Goal: Information Seeking & Learning: Compare options

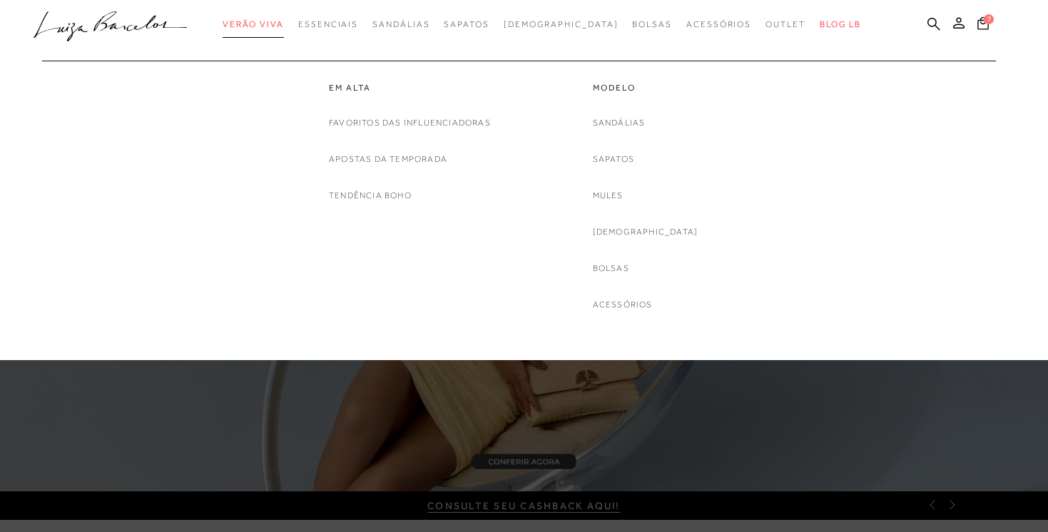
click at [284, 24] on span "Verão Viva" at bounding box center [253, 24] width 61 height 10
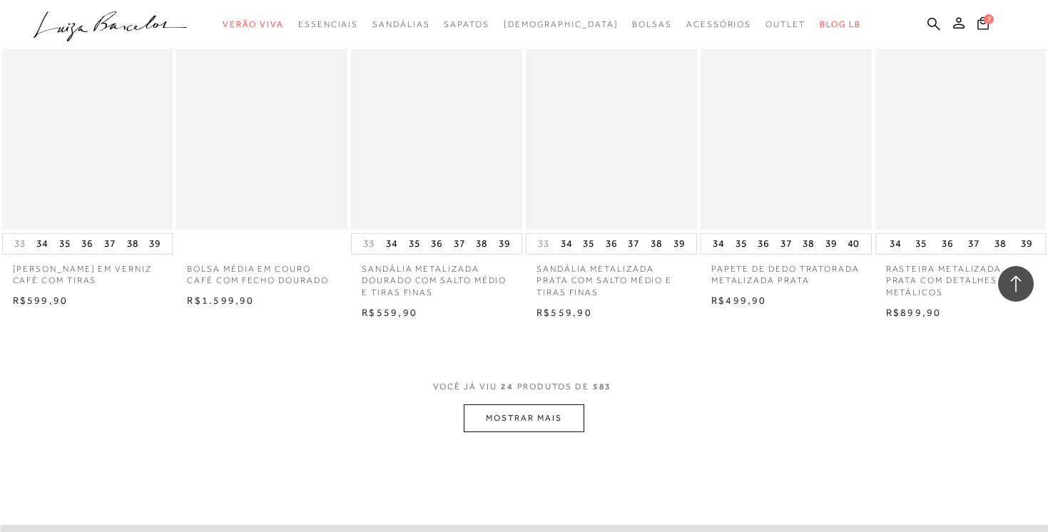
scroll to position [1522, 0]
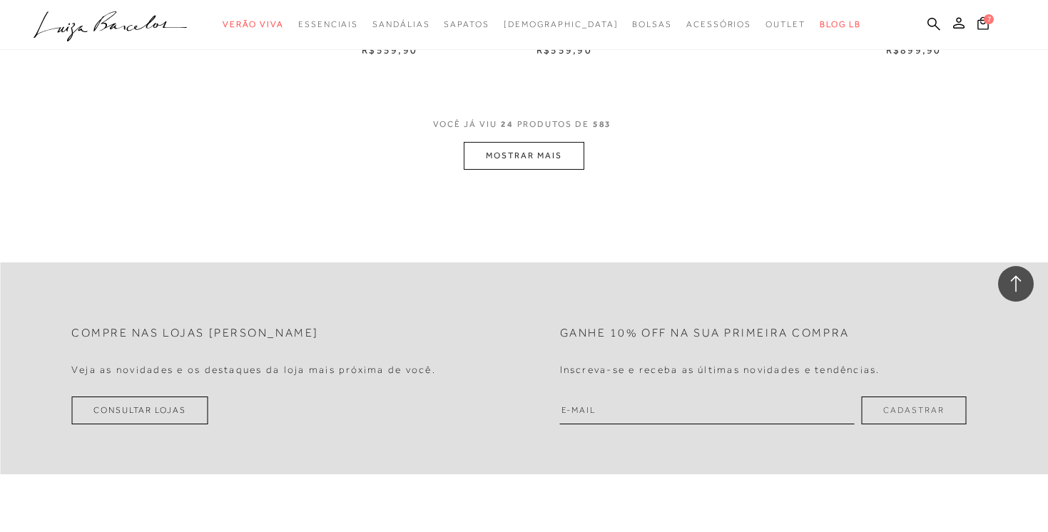
click at [535, 163] on button "MOSTRAR MAIS" at bounding box center [524, 156] width 120 height 28
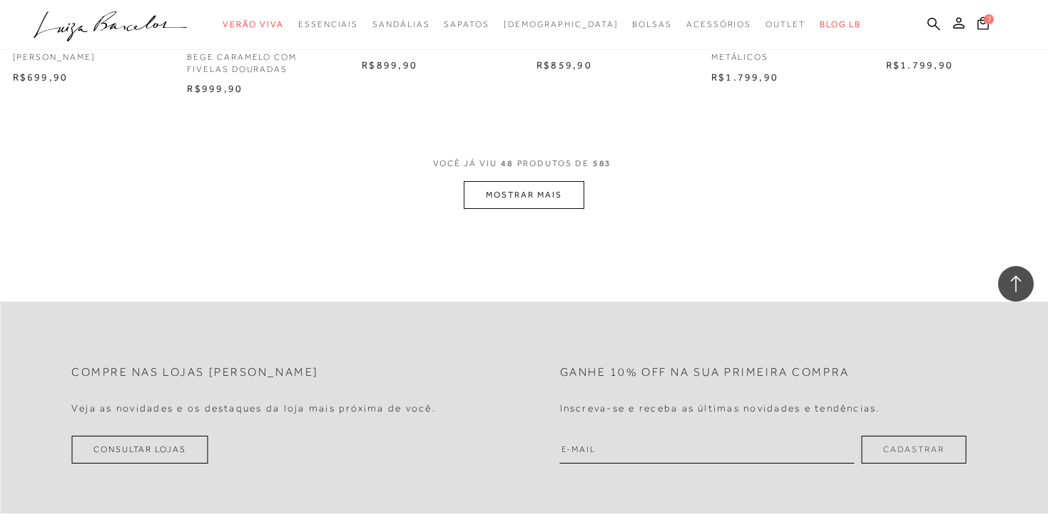
scroll to position [3009, 0]
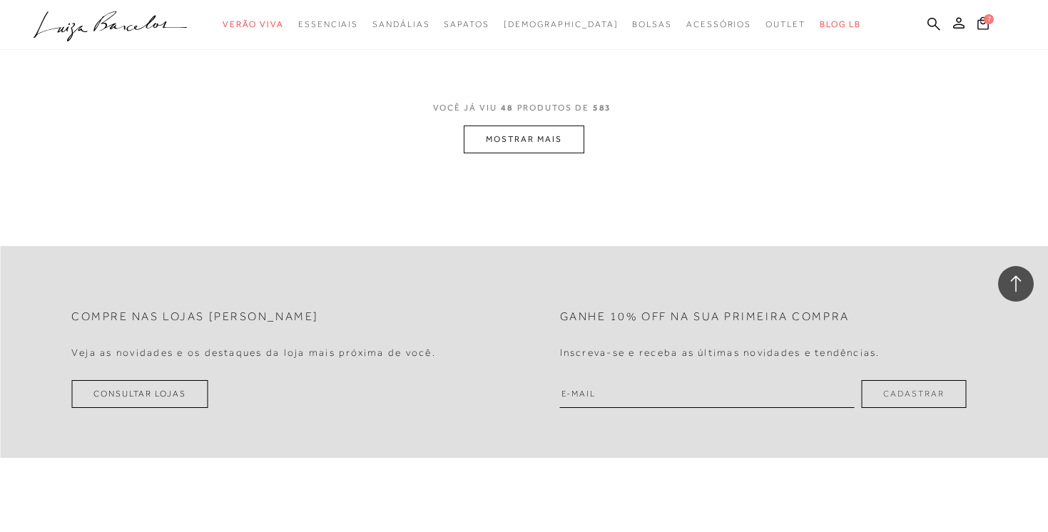
click at [527, 153] on button "MOSTRAR MAIS" at bounding box center [524, 140] width 120 height 28
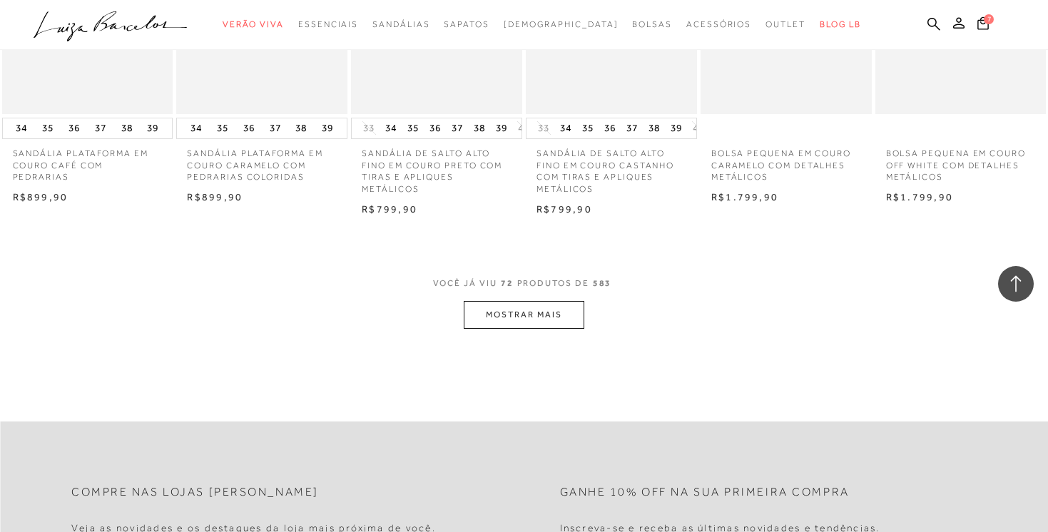
scroll to position [4376, 0]
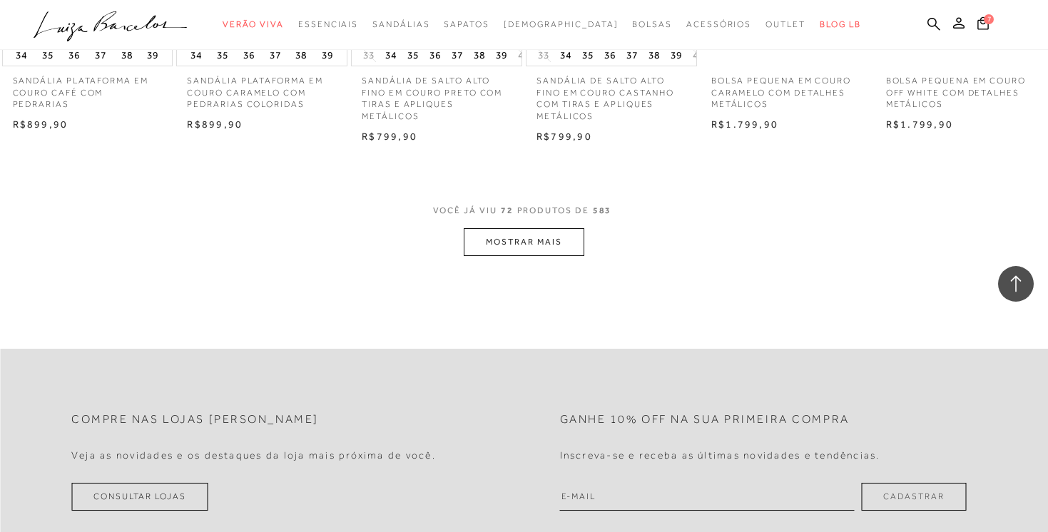
click at [519, 256] on button "MOSTRAR MAIS" at bounding box center [524, 242] width 120 height 28
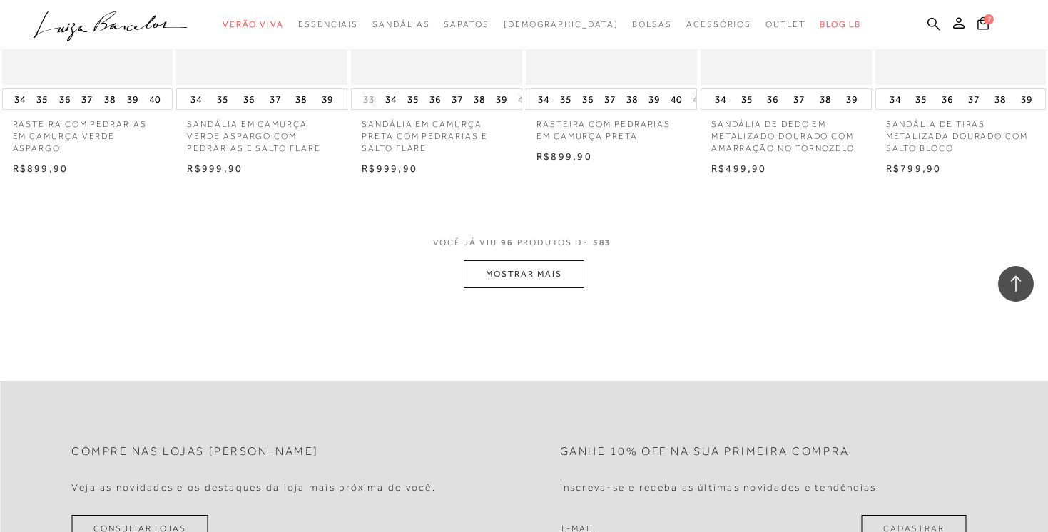
scroll to position [5806, 0]
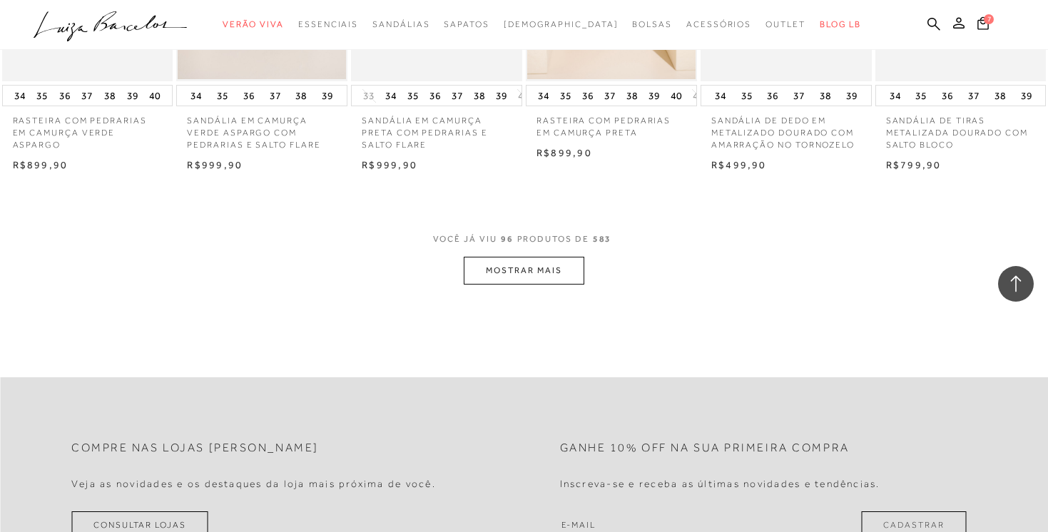
click at [522, 259] on button "MOSTRAR MAIS" at bounding box center [524, 271] width 120 height 28
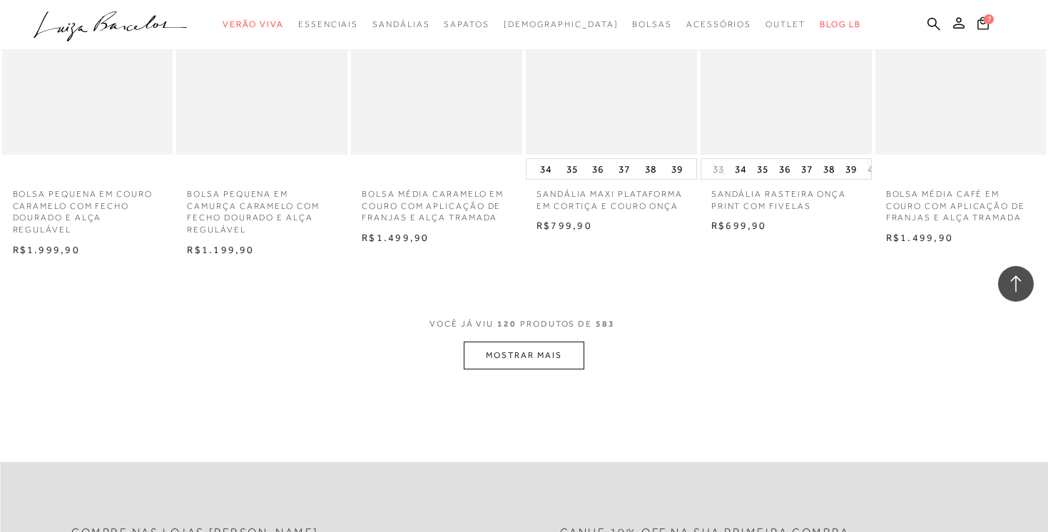
scroll to position [7214, 0]
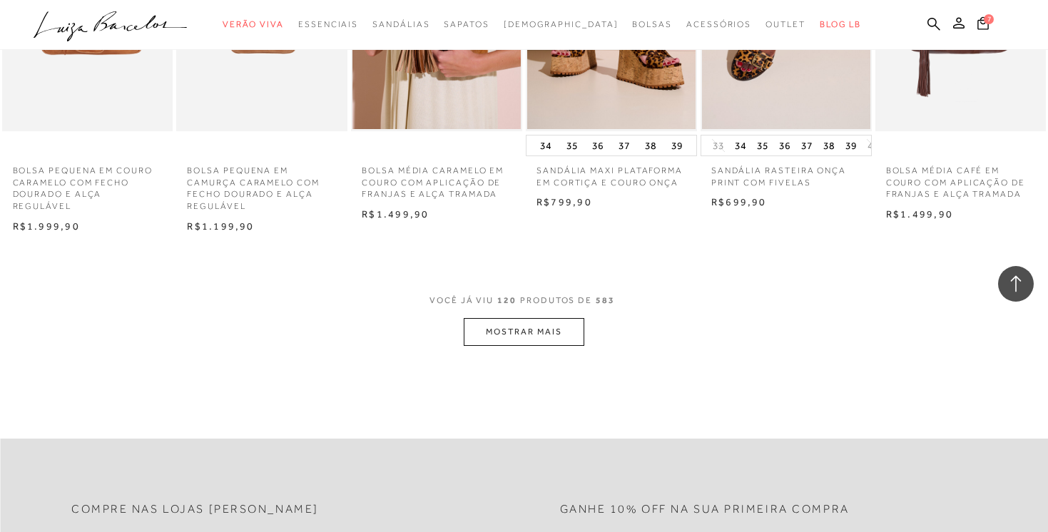
click at [526, 340] on button "MOSTRAR MAIS" at bounding box center [524, 332] width 120 height 28
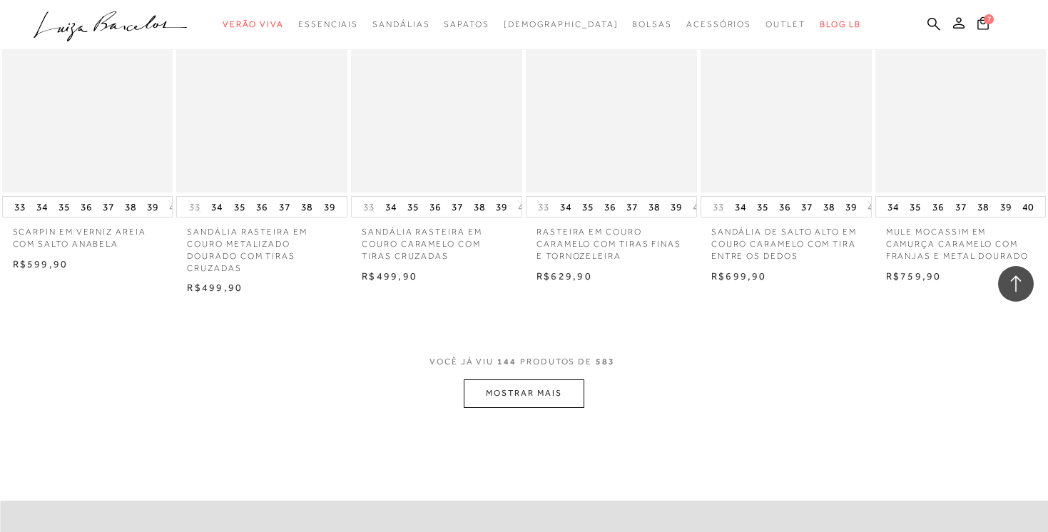
scroll to position [8661, 0]
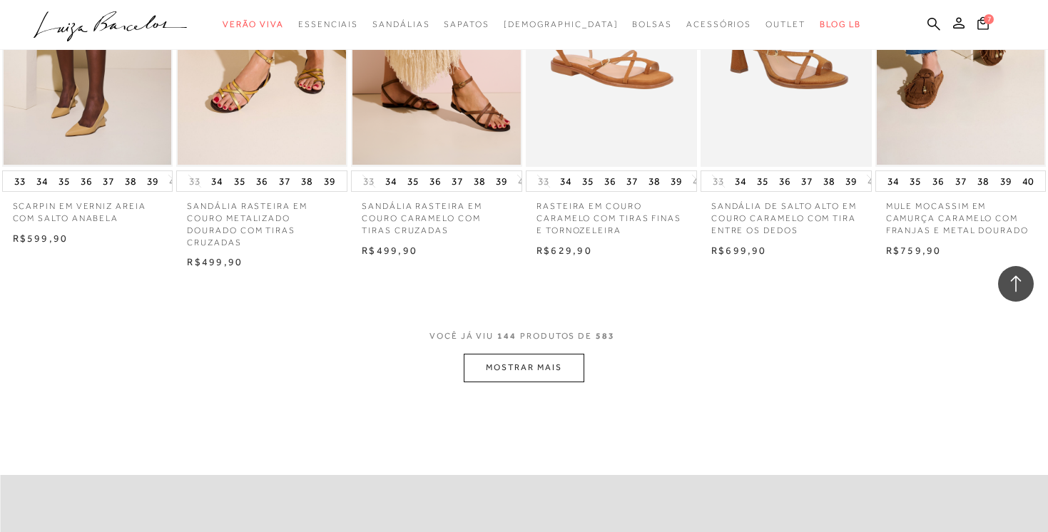
click at [522, 362] on button "MOSTRAR MAIS" at bounding box center [524, 368] width 120 height 28
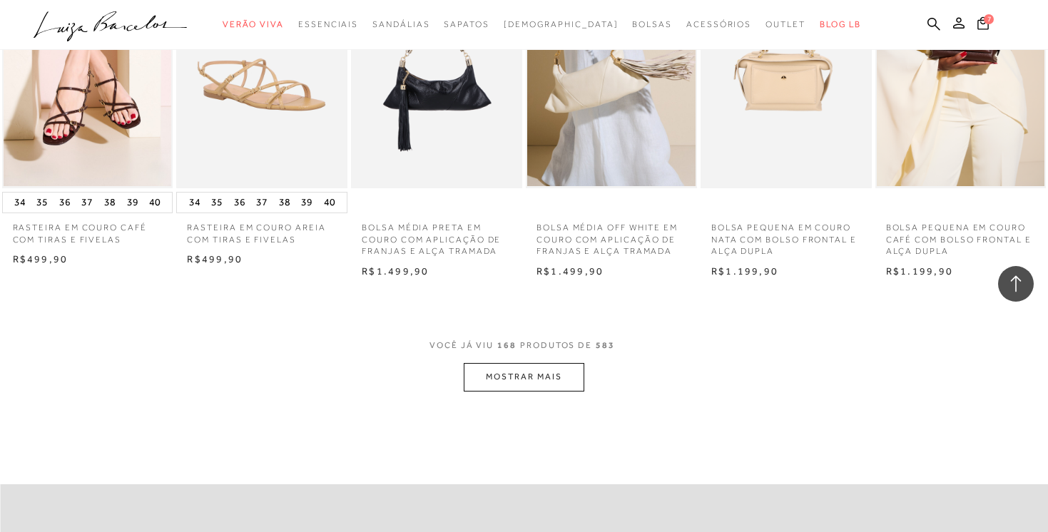
scroll to position [10103, 0]
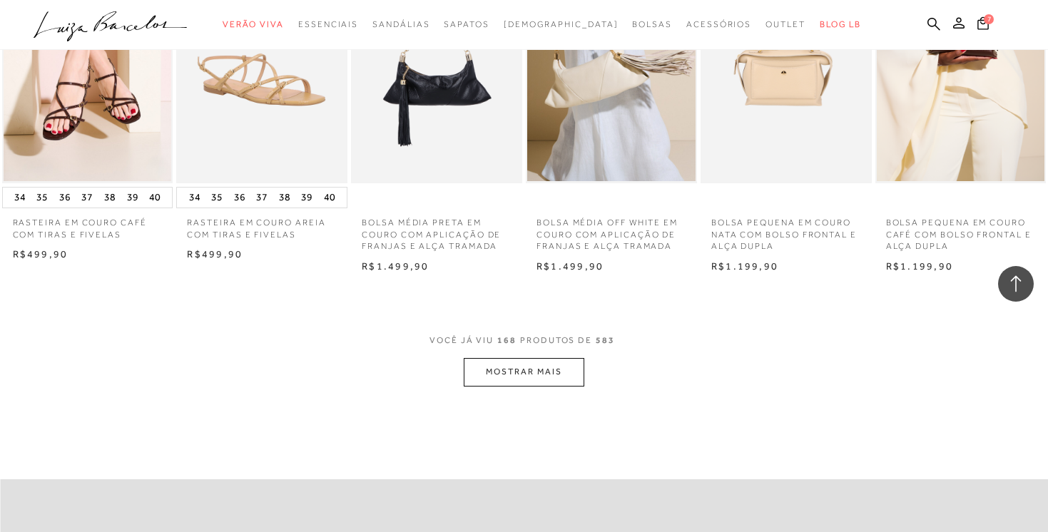
click at [522, 358] on button "MOSTRAR MAIS" at bounding box center [524, 372] width 120 height 28
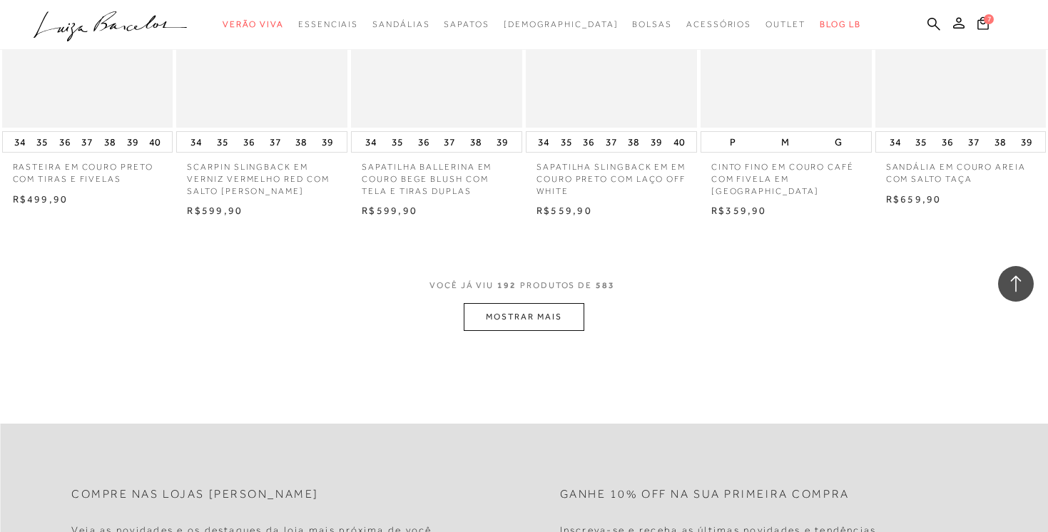
scroll to position [11647, 0]
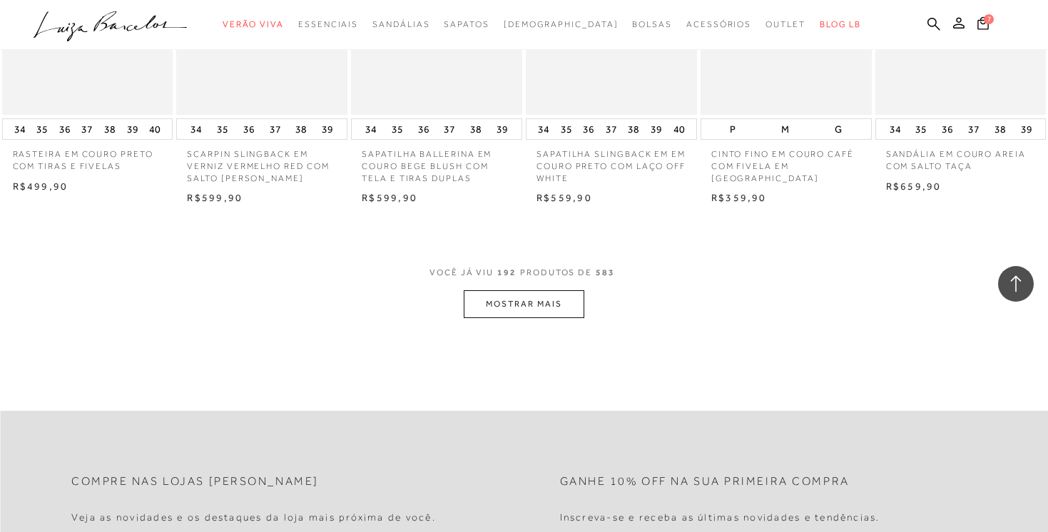
click at [524, 293] on button "MOSTRAR MAIS" at bounding box center [524, 304] width 120 height 28
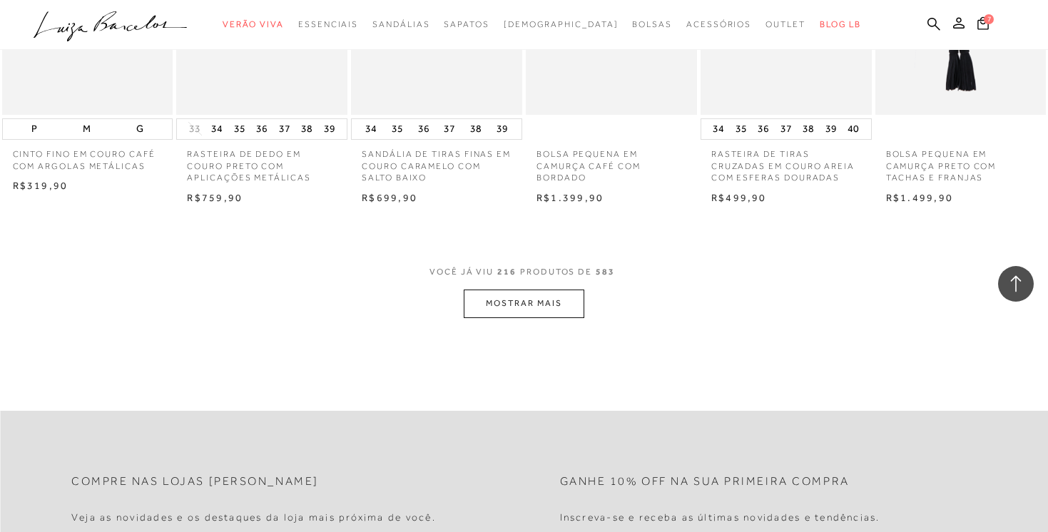
scroll to position [13131, 0]
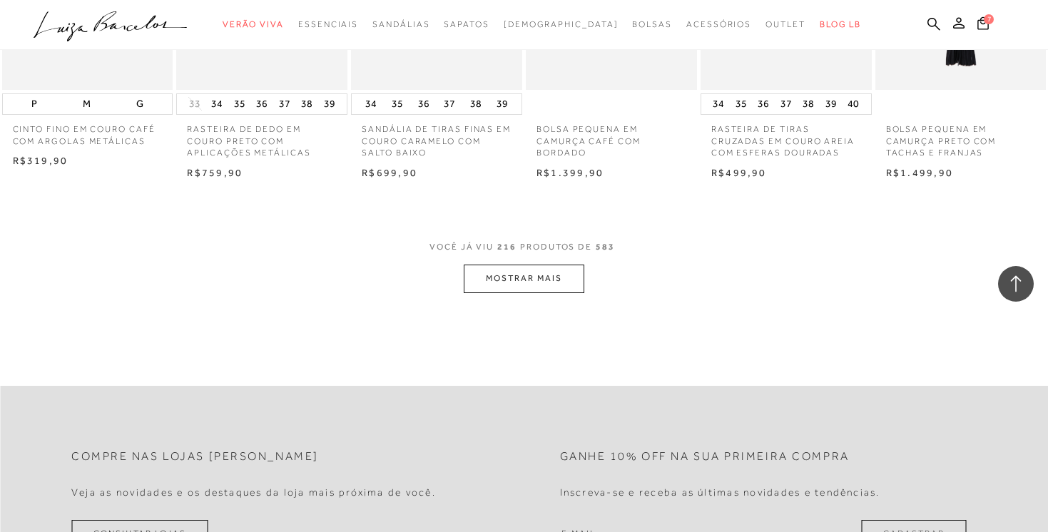
click at [525, 284] on button "MOSTRAR MAIS" at bounding box center [524, 279] width 120 height 28
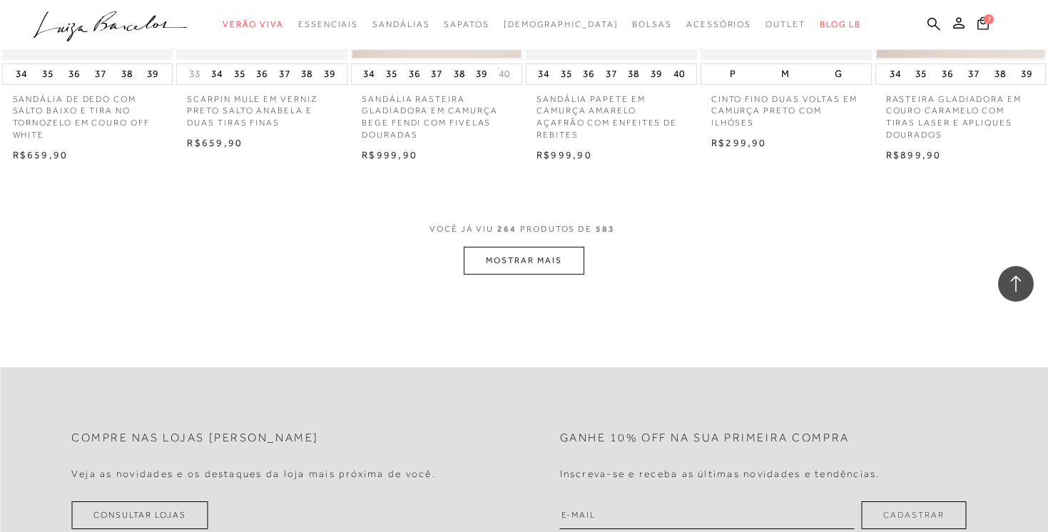
click at [534, 275] on button "MOSTRAR MAIS" at bounding box center [524, 261] width 120 height 28
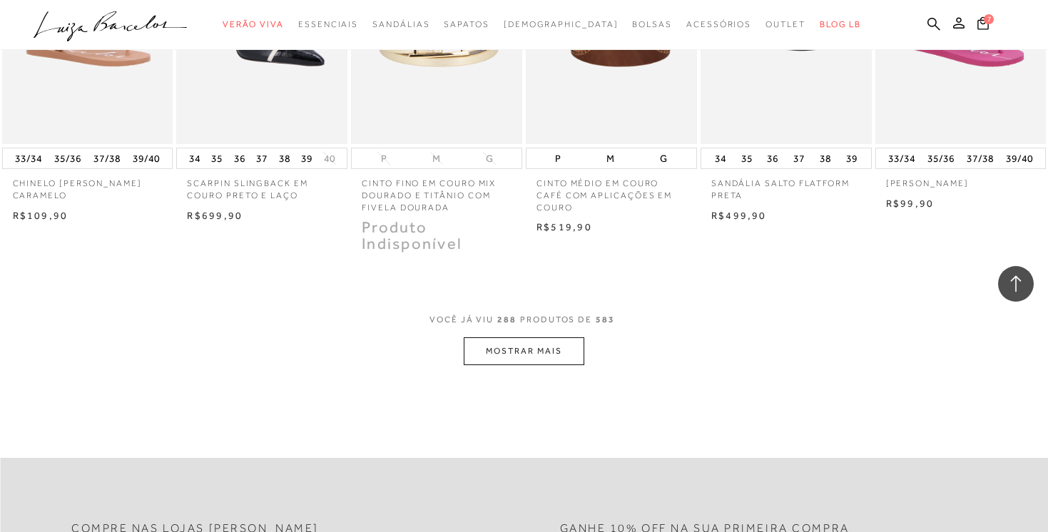
scroll to position [17547, 0]
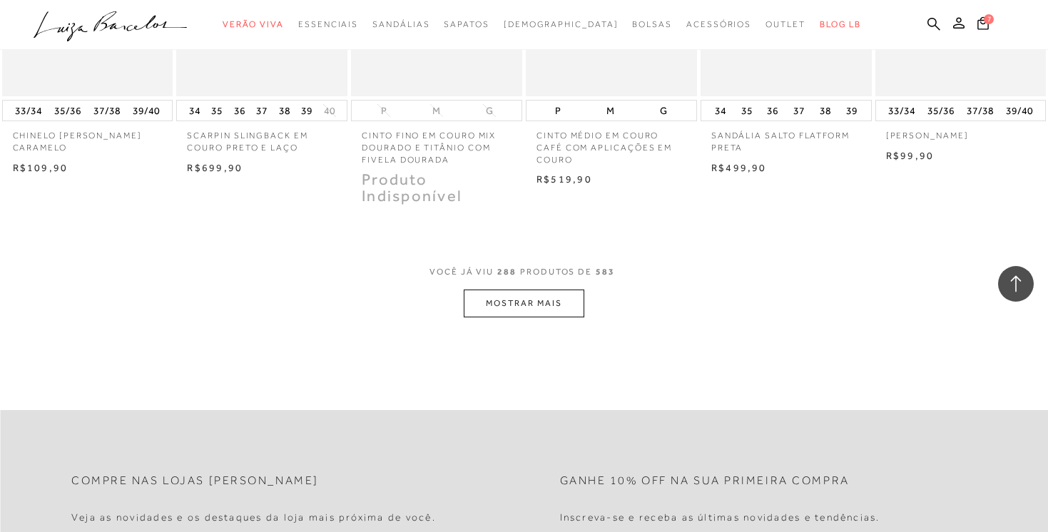
click at [520, 315] on button "MOSTRAR MAIS" at bounding box center [524, 304] width 120 height 28
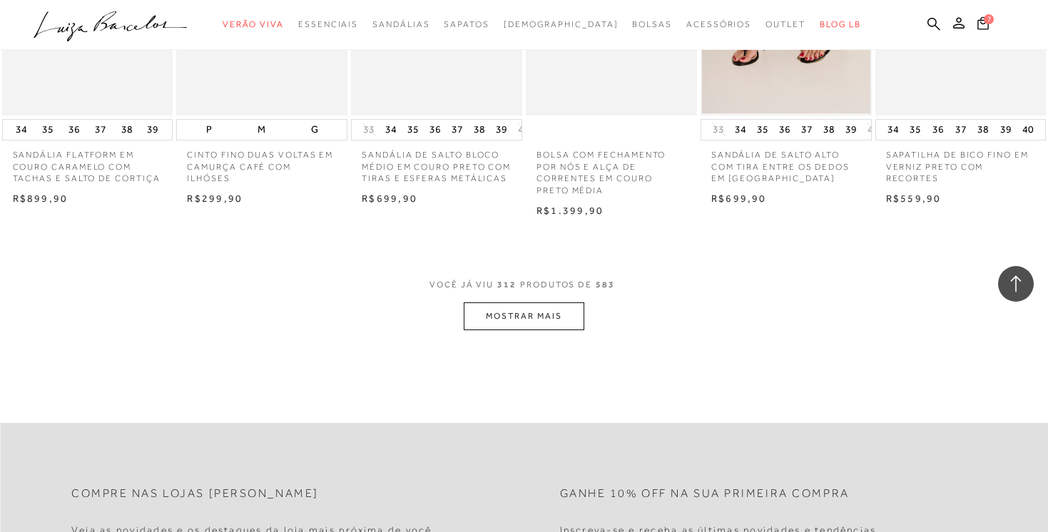
scroll to position [19030, 0]
click at [522, 313] on button "MOSTRAR MAIS" at bounding box center [524, 314] width 120 height 28
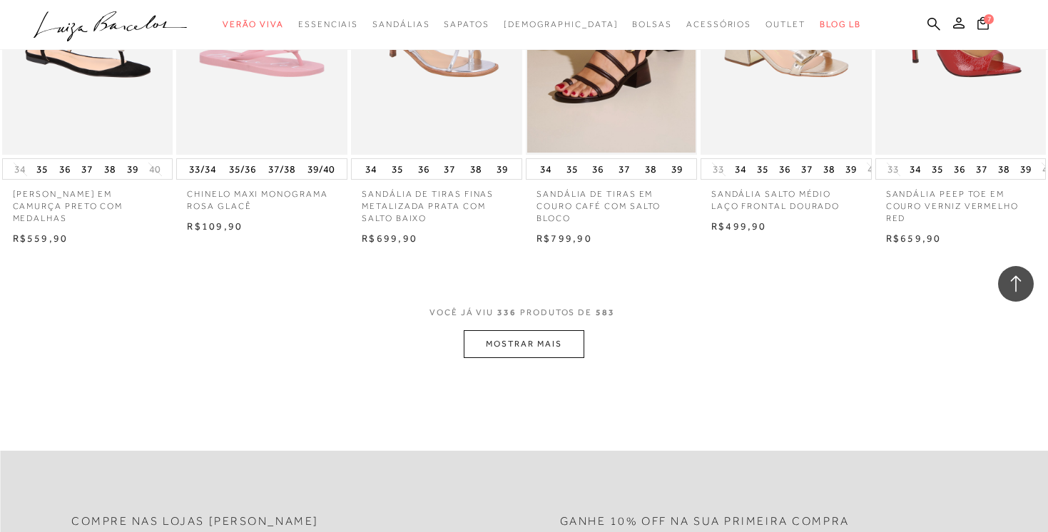
scroll to position [20452, 0]
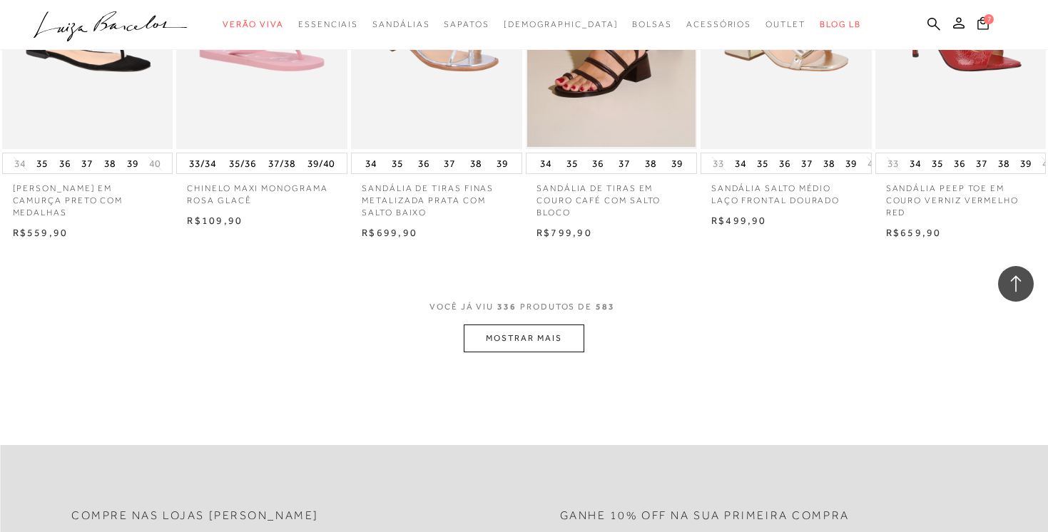
click at [527, 352] on button "MOSTRAR MAIS" at bounding box center [524, 339] width 120 height 28
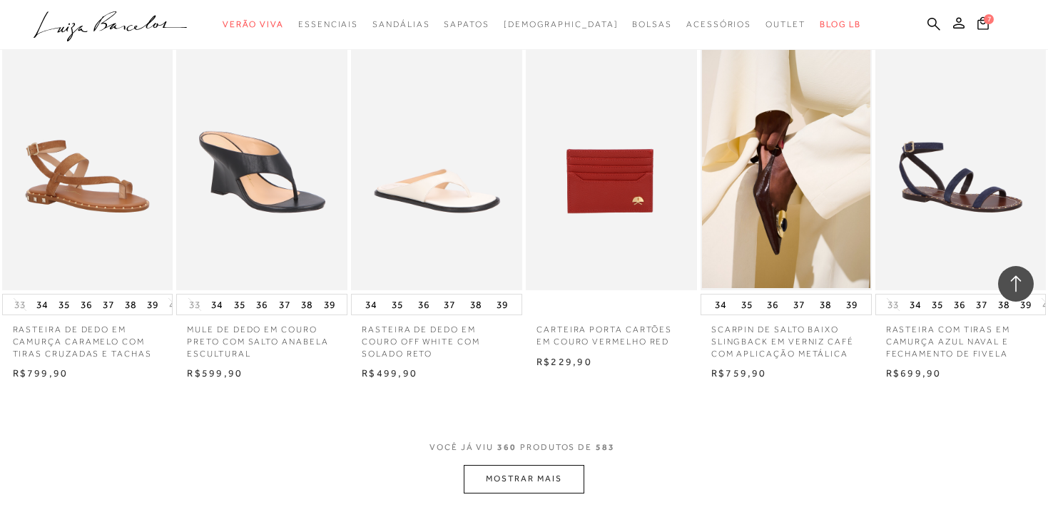
scroll to position [21924, 0]
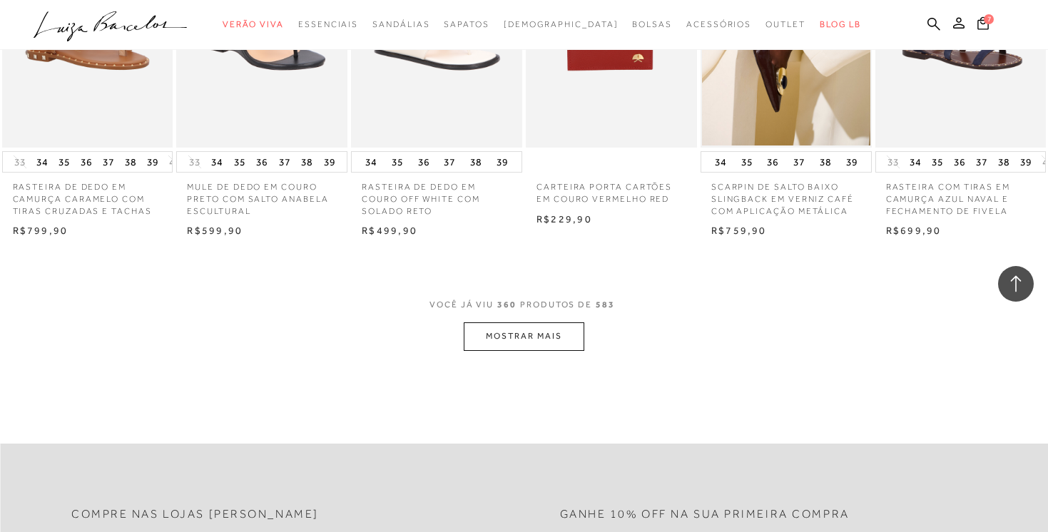
click at [524, 350] on button "MOSTRAR MAIS" at bounding box center [524, 337] width 120 height 28
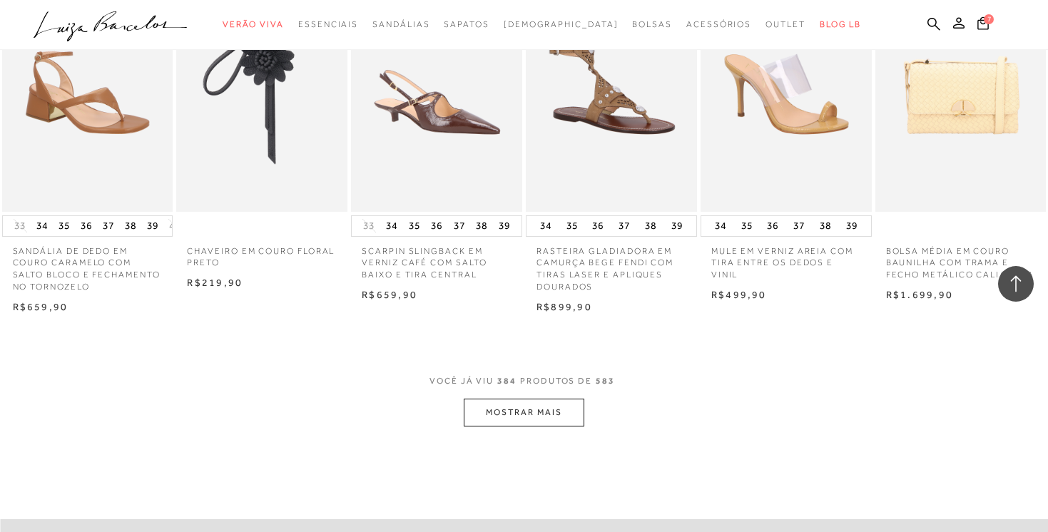
scroll to position [23351, 0]
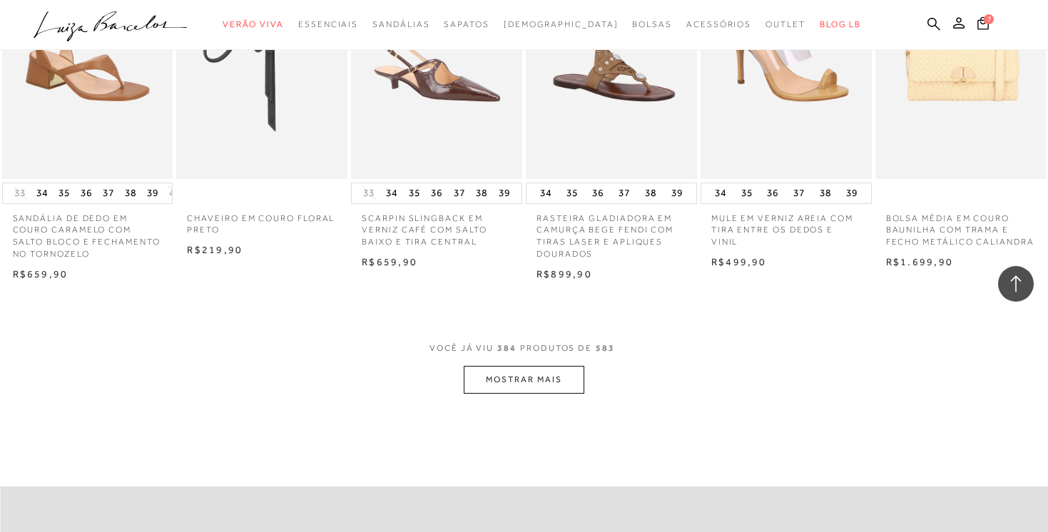
click at [531, 394] on button "MOSTRAR MAIS" at bounding box center [524, 380] width 120 height 28
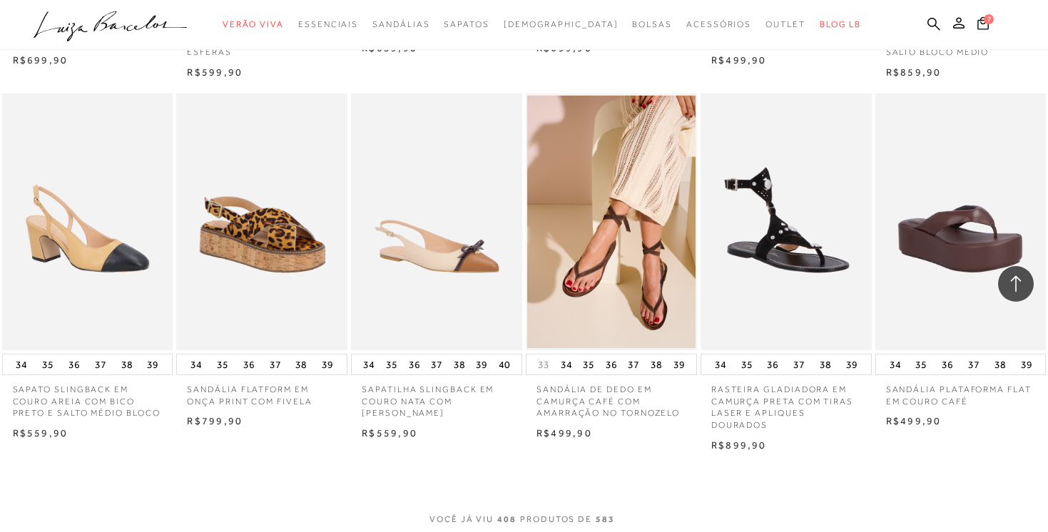
scroll to position [24861, 0]
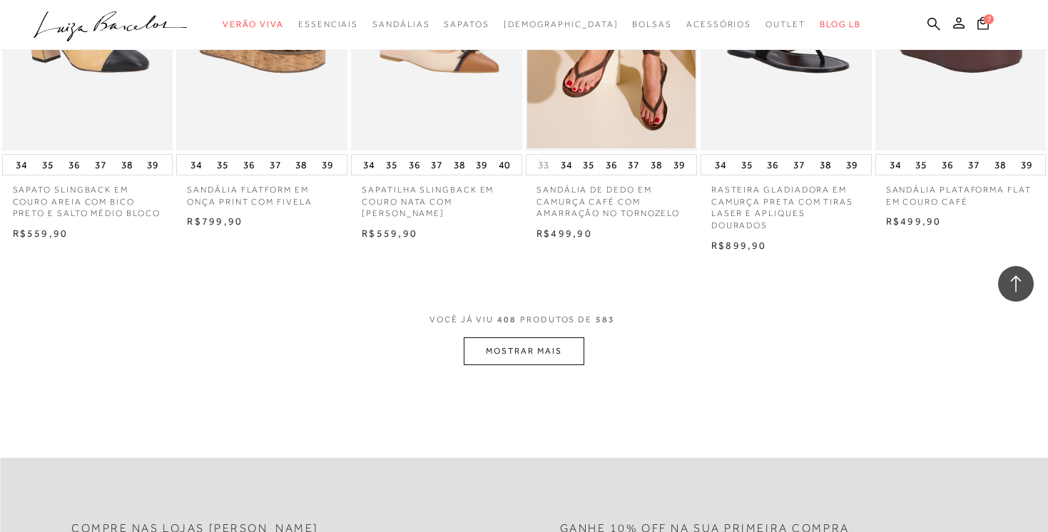
click at [527, 365] on button "MOSTRAR MAIS" at bounding box center [524, 351] width 120 height 28
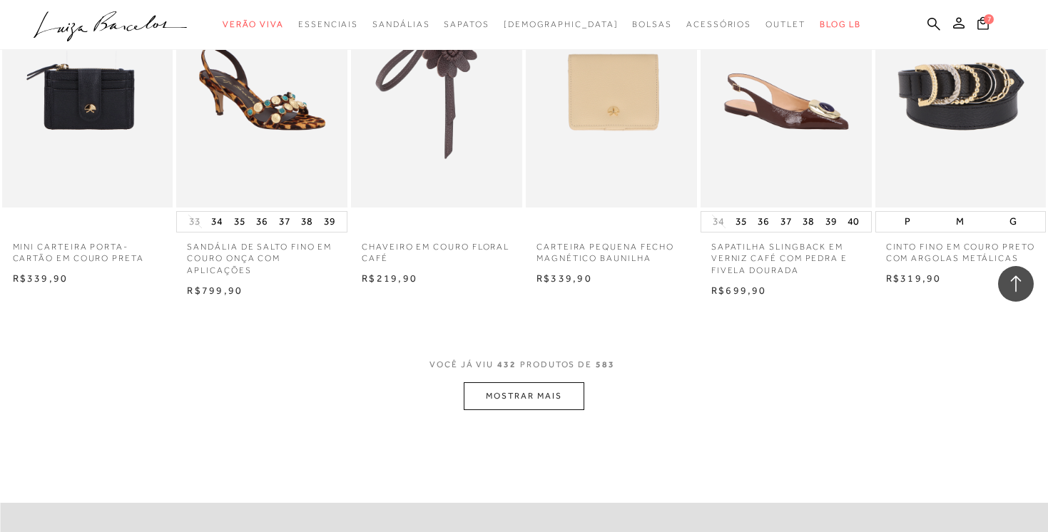
scroll to position [26293, 0]
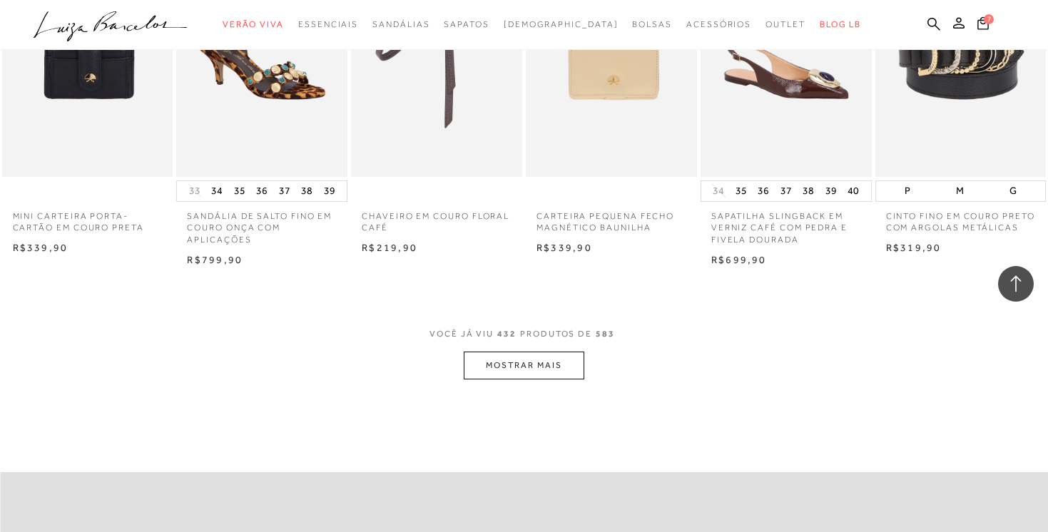
click at [524, 377] on button "MOSTRAR MAIS" at bounding box center [524, 366] width 120 height 28
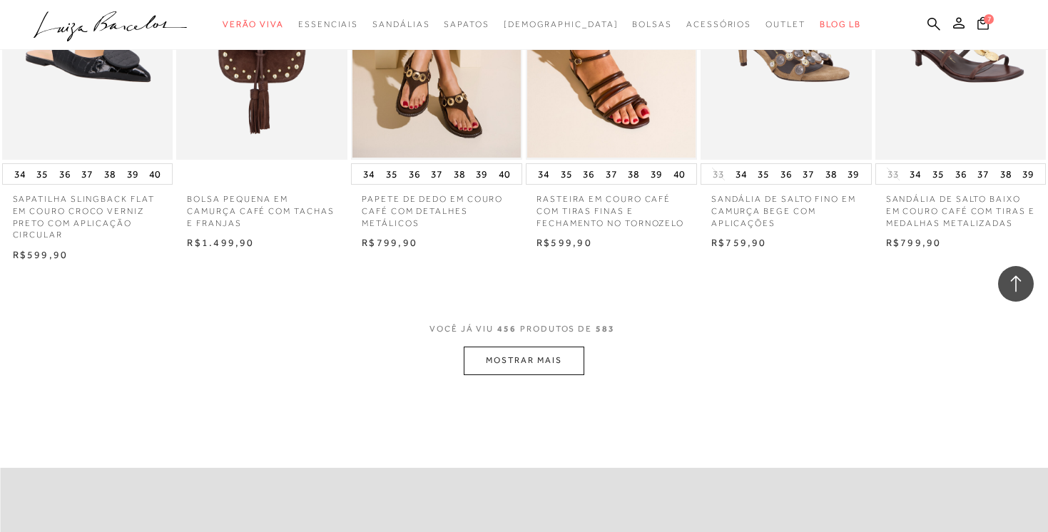
scroll to position [27791, 0]
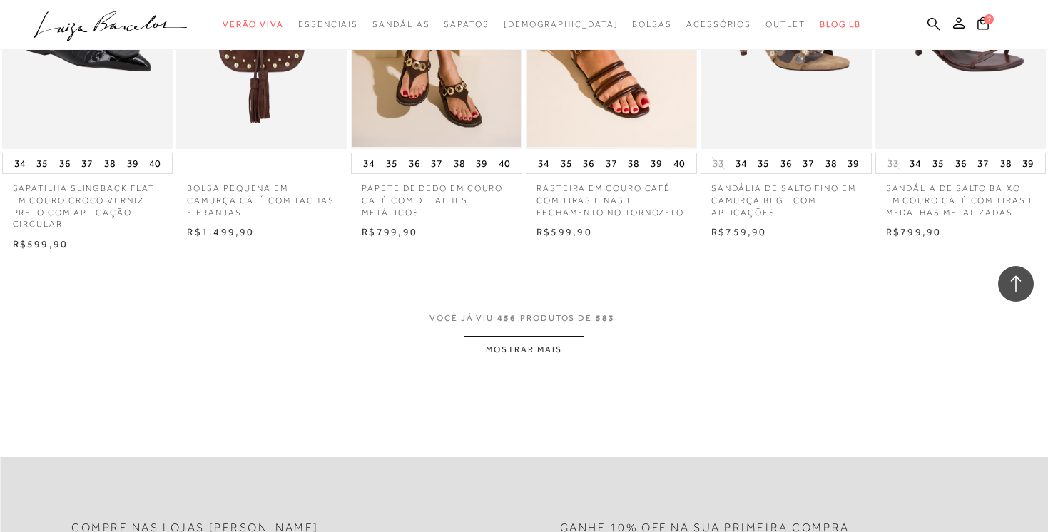
click at [527, 362] on button "MOSTRAR MAIS" at bounding box center [524, 350] width 120 height 28
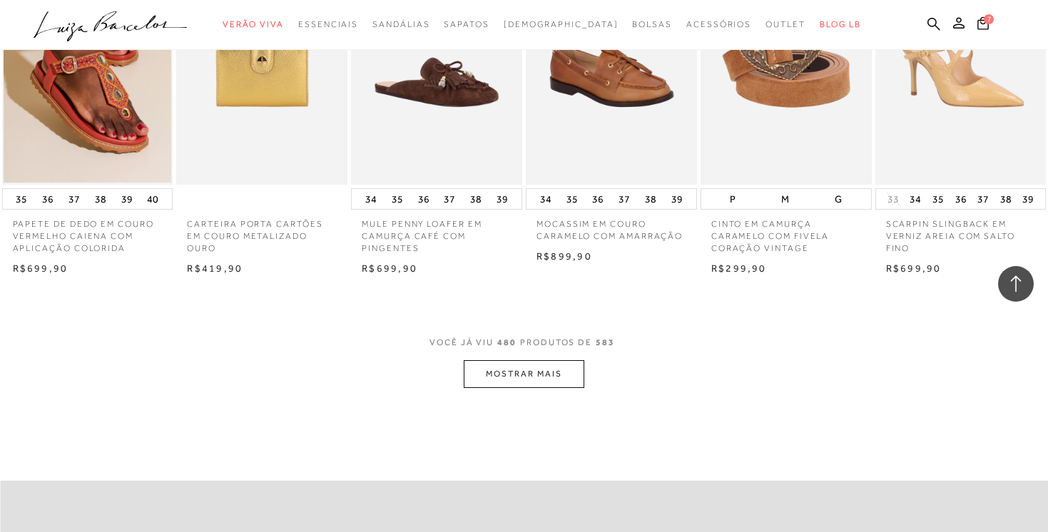
scroll to position [29257, 0]
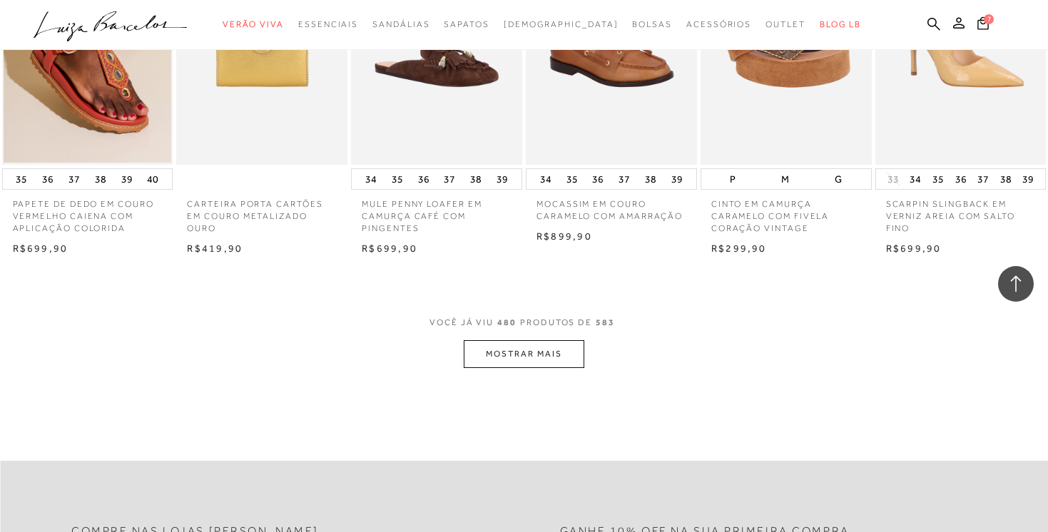
click at [524, 360] on button "MOSTRAR MAIS" at bounding box center [524, 354] width 120 height 28
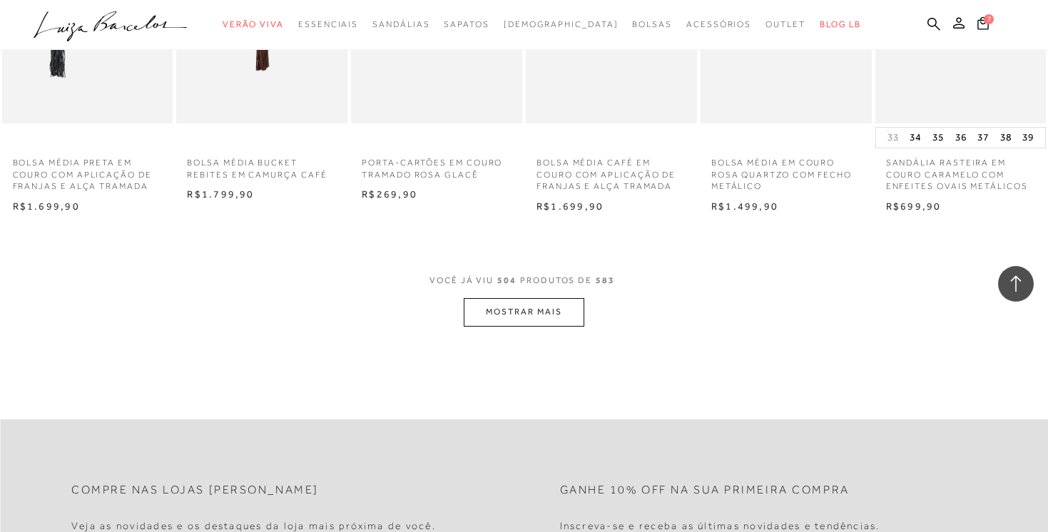
scroll to position [30781, 0]
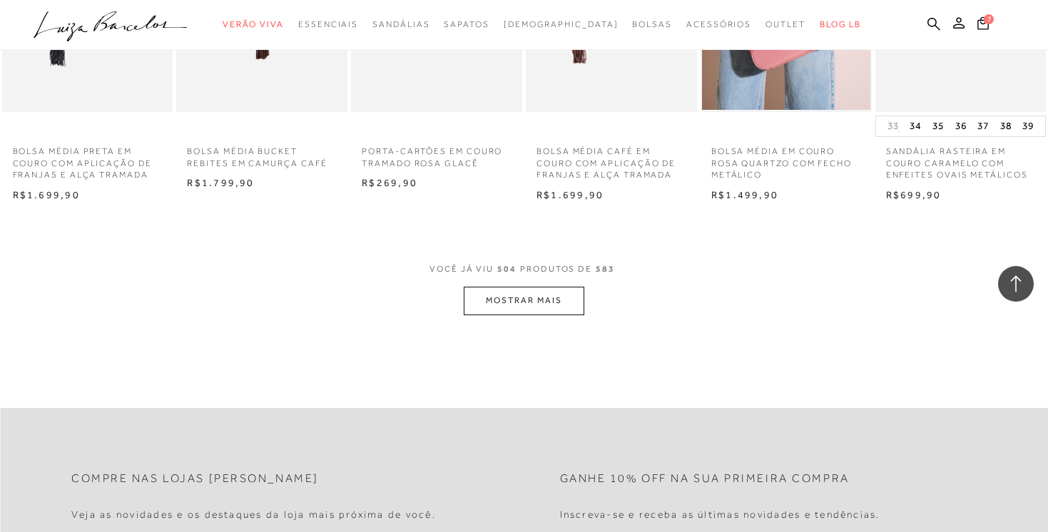
click at [526, 315] on button "MOSTRAR MAIS" at bounding box center [524, 301] width 120 height 28
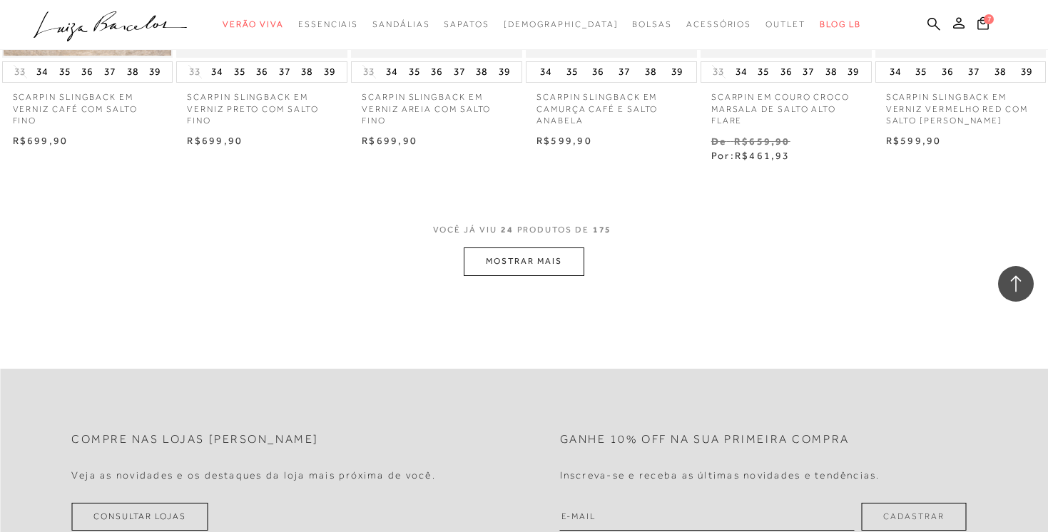
scroll to position [1412, 0]
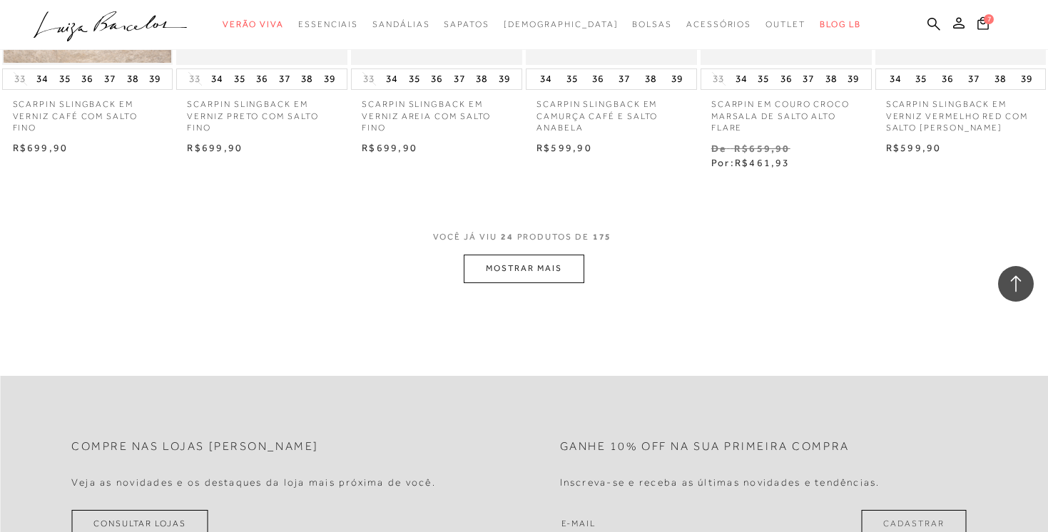
click at [1022, 292] on icon at bounding box center [1016, 284] width 19 height 19
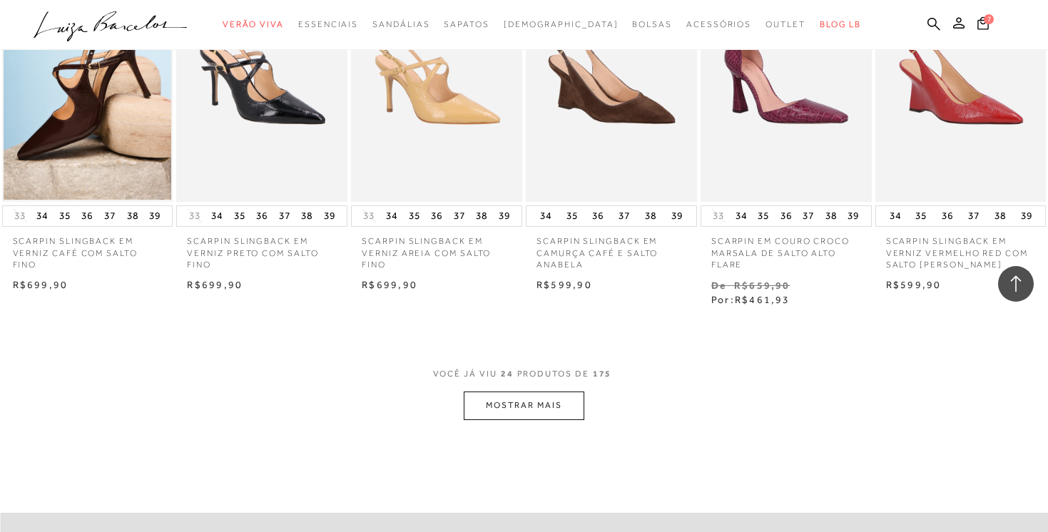
scroll to position [1290, 0]
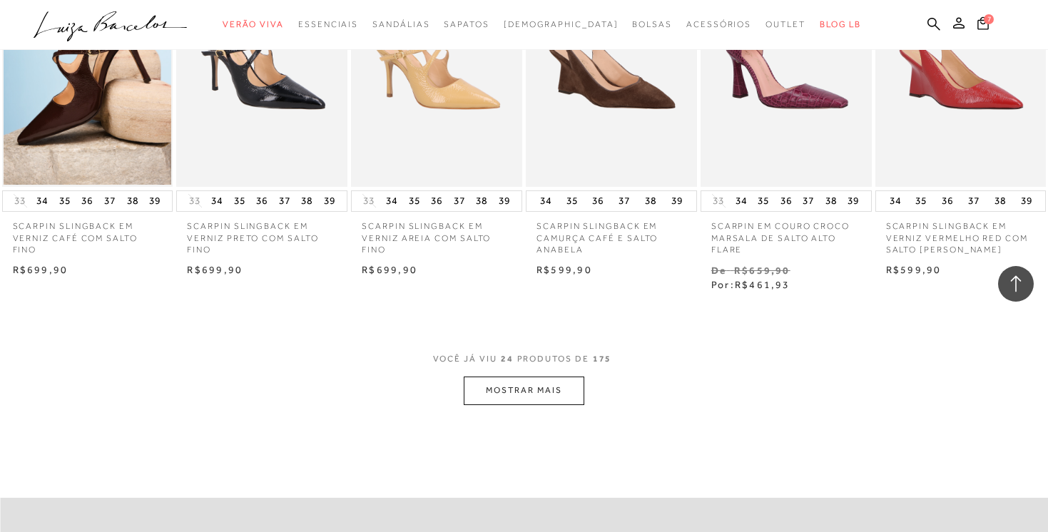
click at [522, 400] on button "MOSTRAR MAIS" at bounding box center [524, 391] width 120 height 28
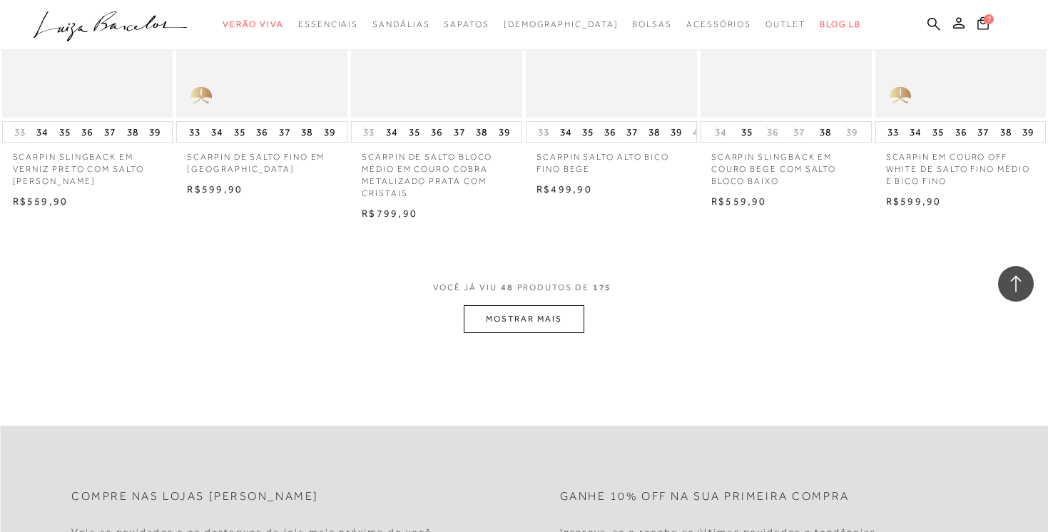
scroll to position [2882, 0]
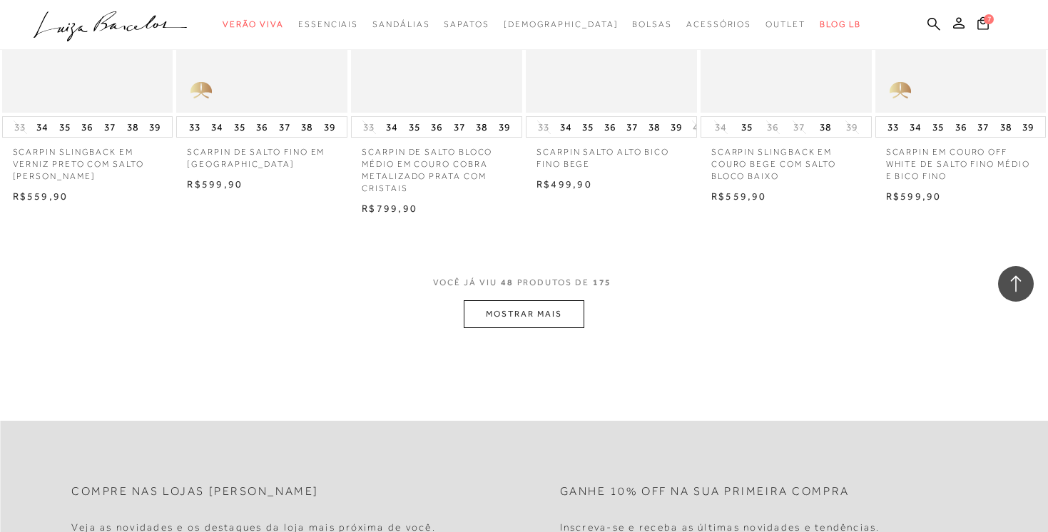
click at [525, 323] on button "MOSTRAR MAIS" at bounding box center [524, 314] width 120 height 28
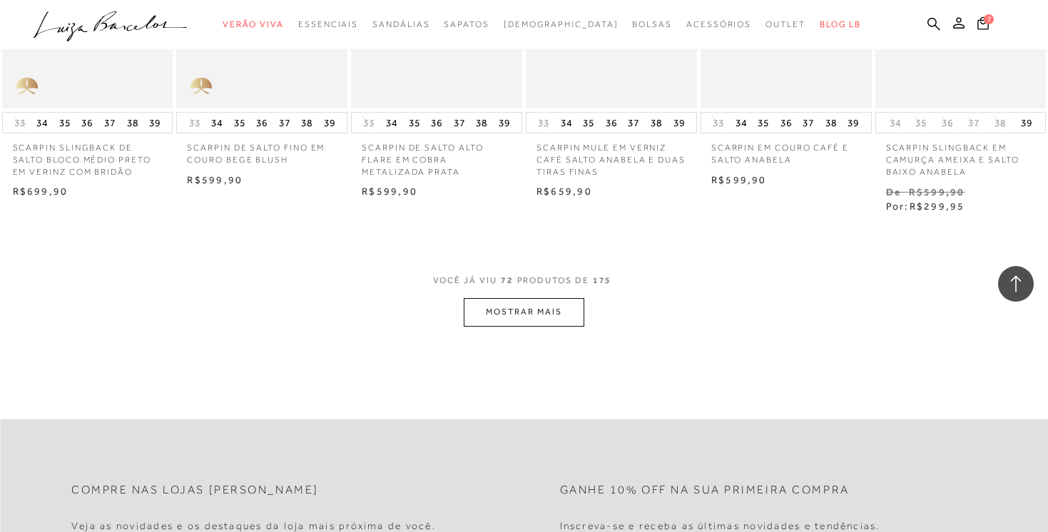
scroll to position [4404, 0]
click at [527, 320] on button "MOSTRAR MAIS" at bounding box center [524, 310] width 120 height 28
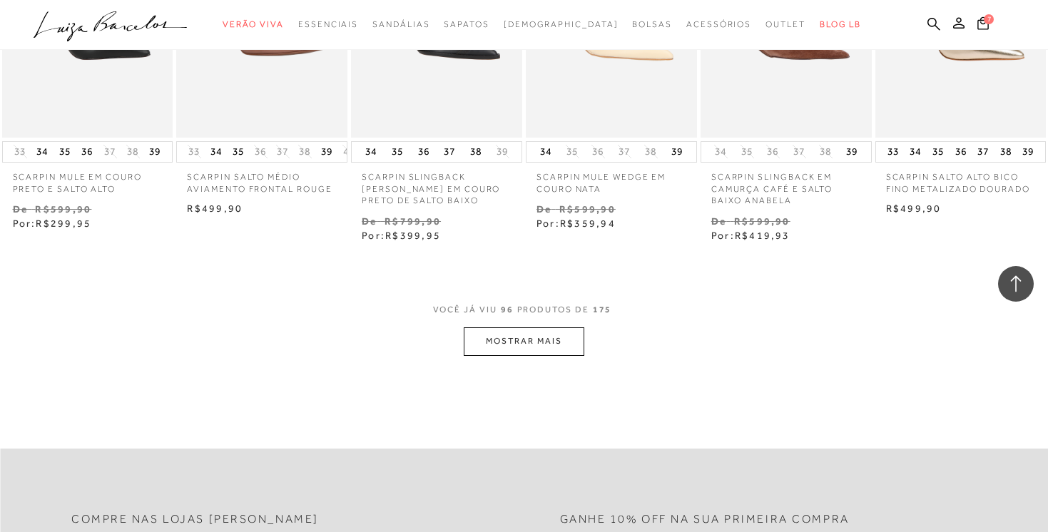
scroll to position [5885, 0]
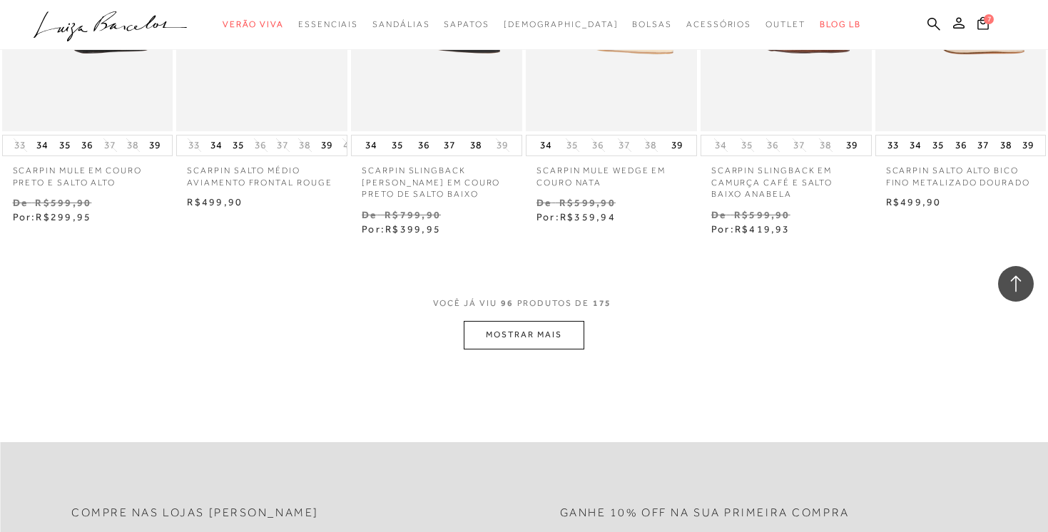
click at [524, 342] on button "MOSTRAR MAIS" at bounding box center [524, 335] width 120 height 28
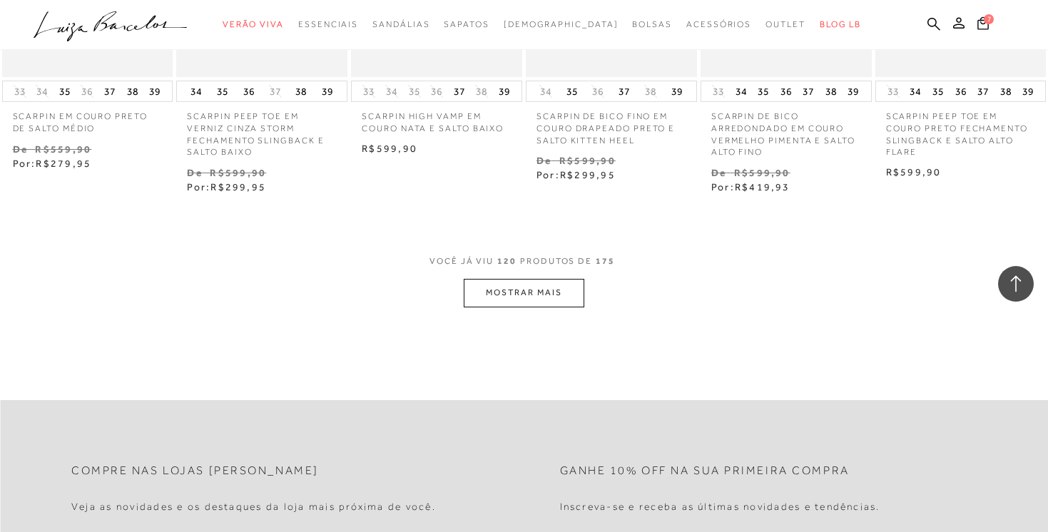
scroll to position [7510, 0]
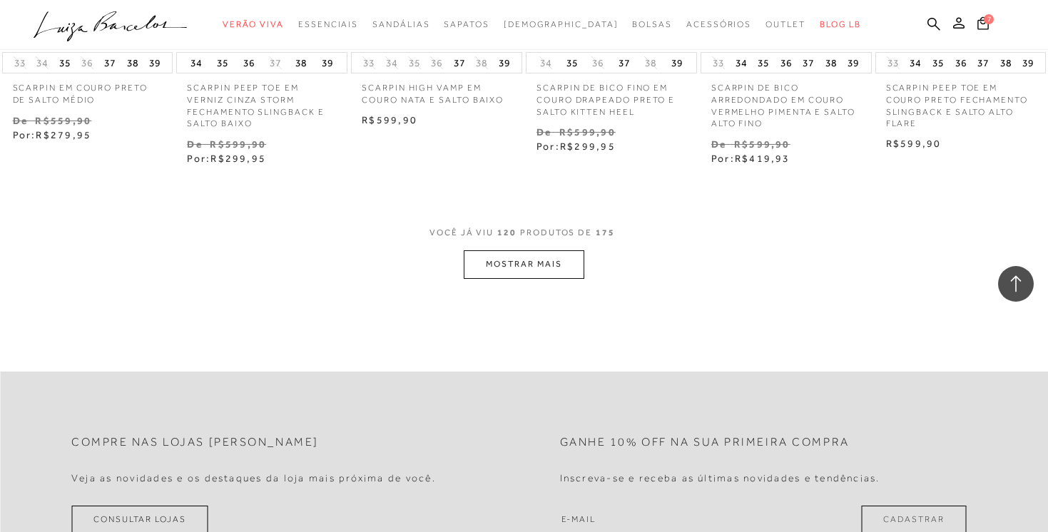
click at [524, 260] on button "MOSTRAR MAIS" at bounding box center [524, 264] width 120 height 28
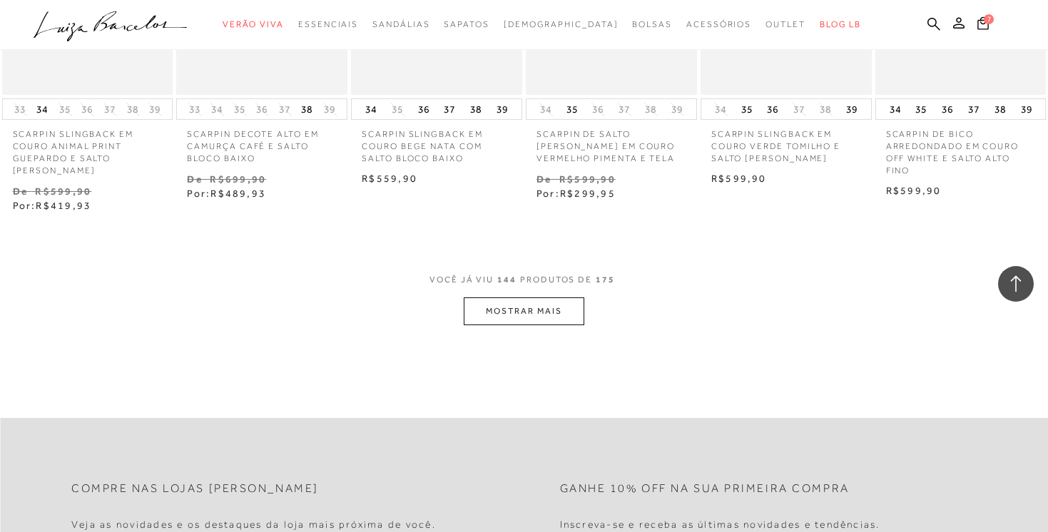
scroll to position [9014, 0]
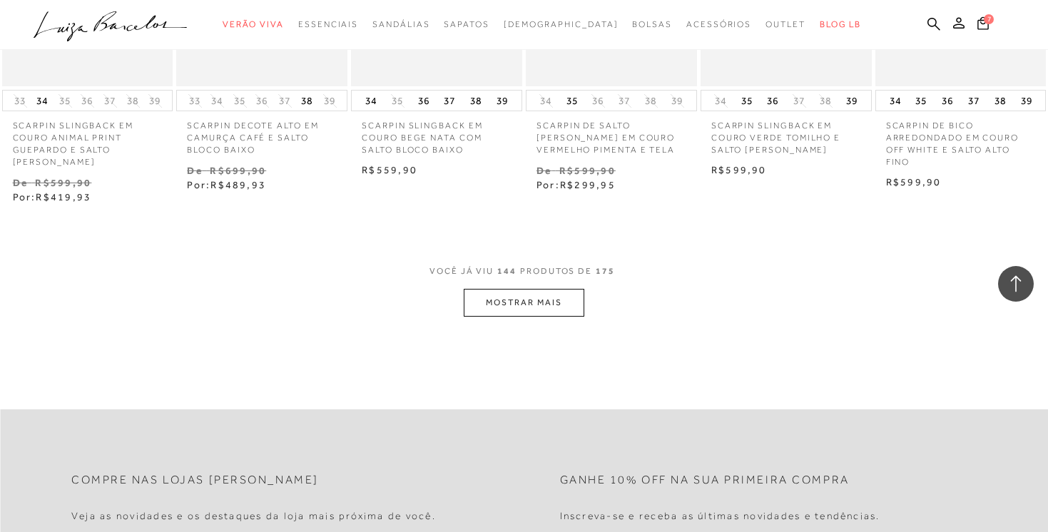
click at [525, 289] on button "MOSTRAR MAIS" at bounding box center [524, 303] width 120 height 28
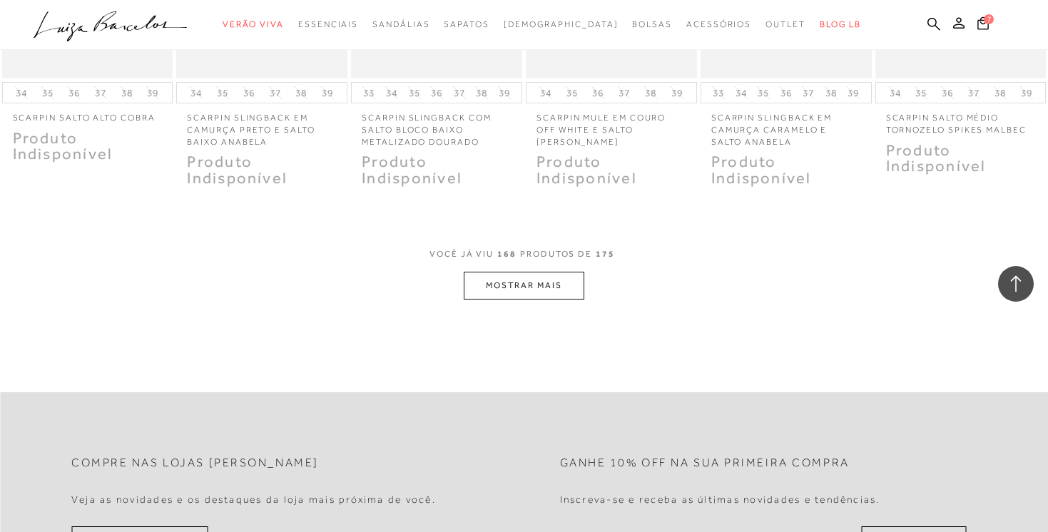
scroll to position [10561, 0]
click at [990, 23] on span "7" at bounding box center [989, 19] width 10 height 10
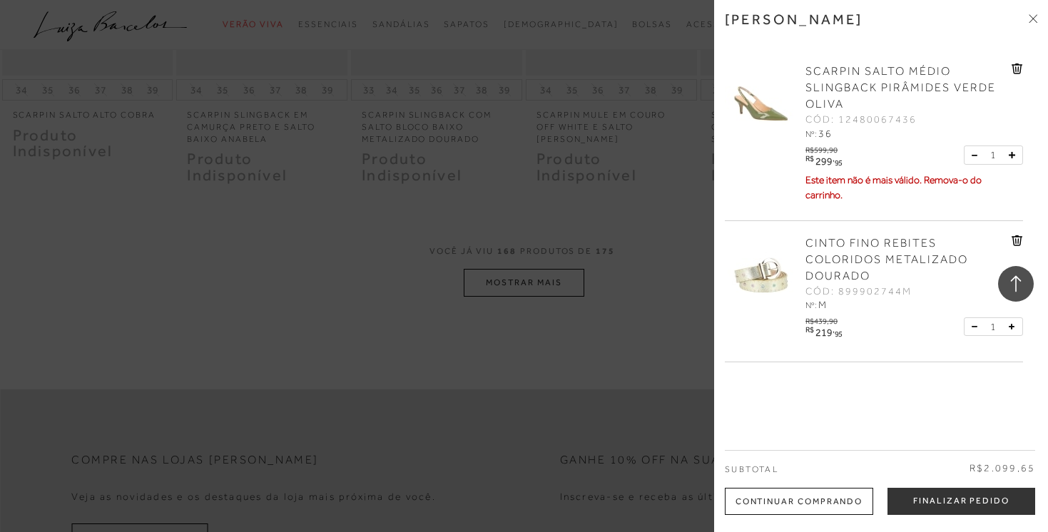
click at [1014, 72] on icon at bounding box center [1017, 69] width 11 height 11
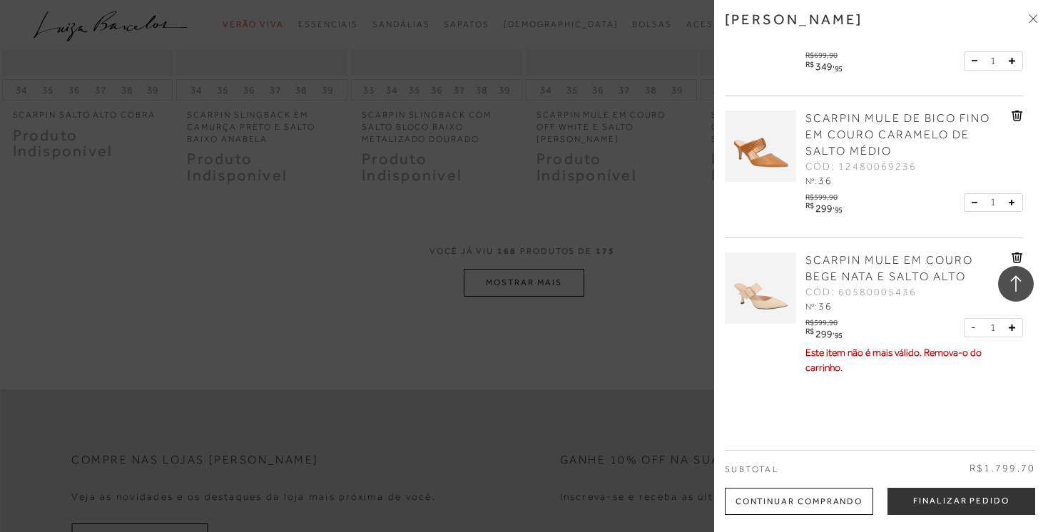
scroll to position [521, 0]
click at [1014, 251] on icon at bounding box center [1017, 256] width 11 height 11
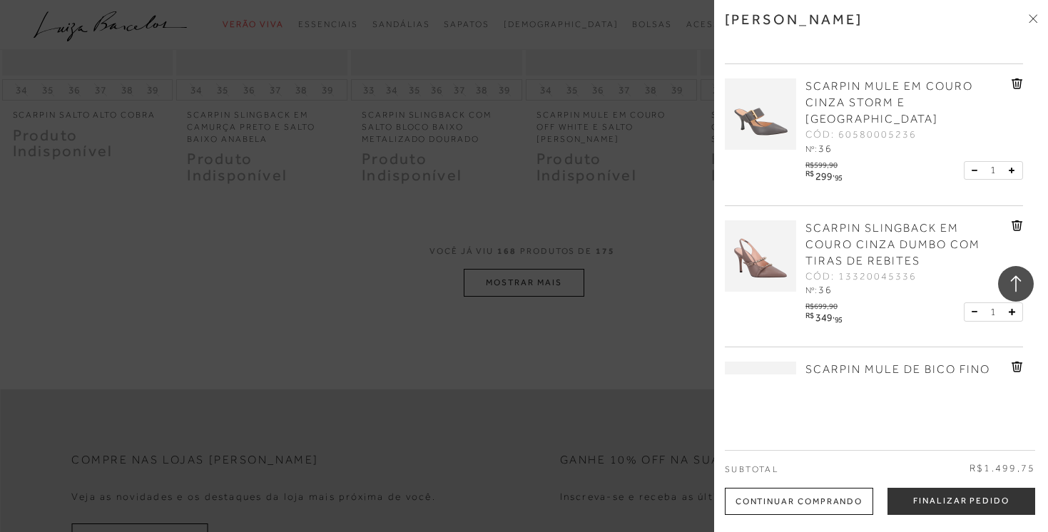
scroll to position [303, 0]
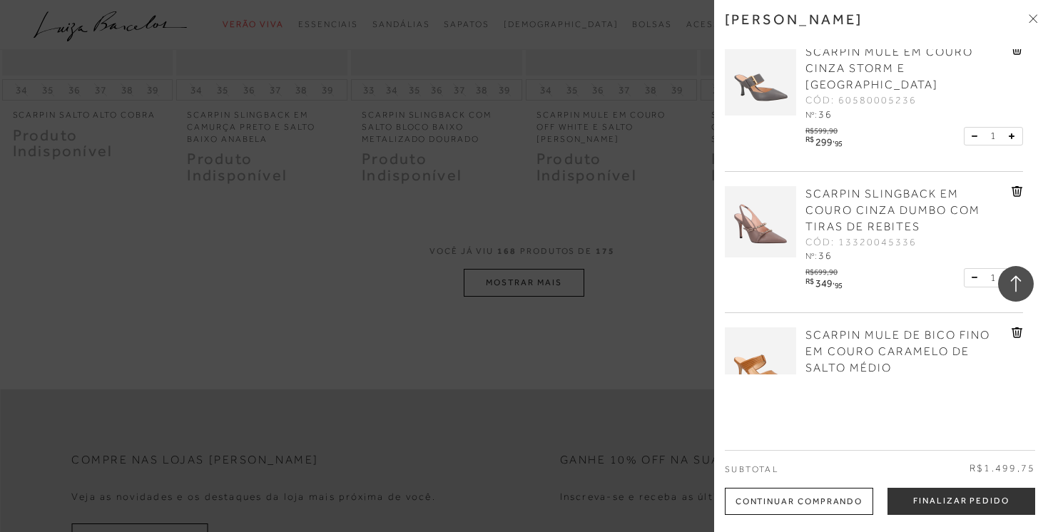
click at [871, 186] on link "SCARPIN SLINGBACK EM COURO CINZA DUMBO COM TIRAS DE REBITES" at bounding box center [907, 210] width 203 height 49
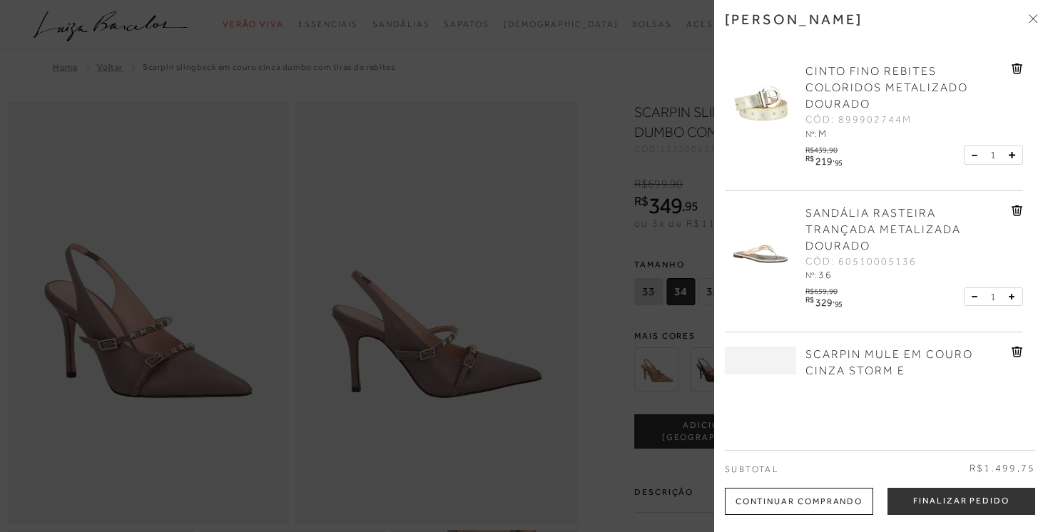
click at [604, 351] on div at bounding box center [524, 266] width 1048 height 532
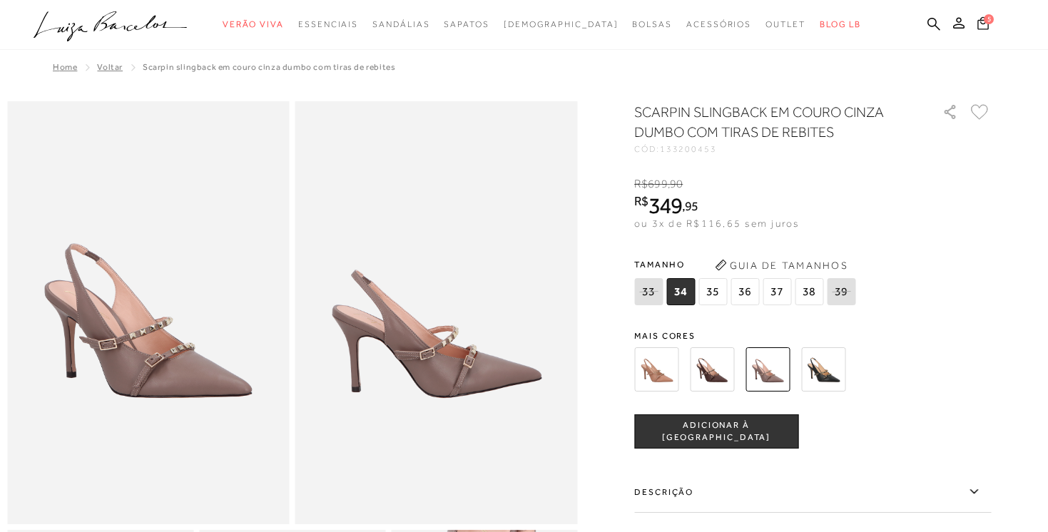
click at [978, 24] on icon at bounding box center [983, 22] width 11 height 13
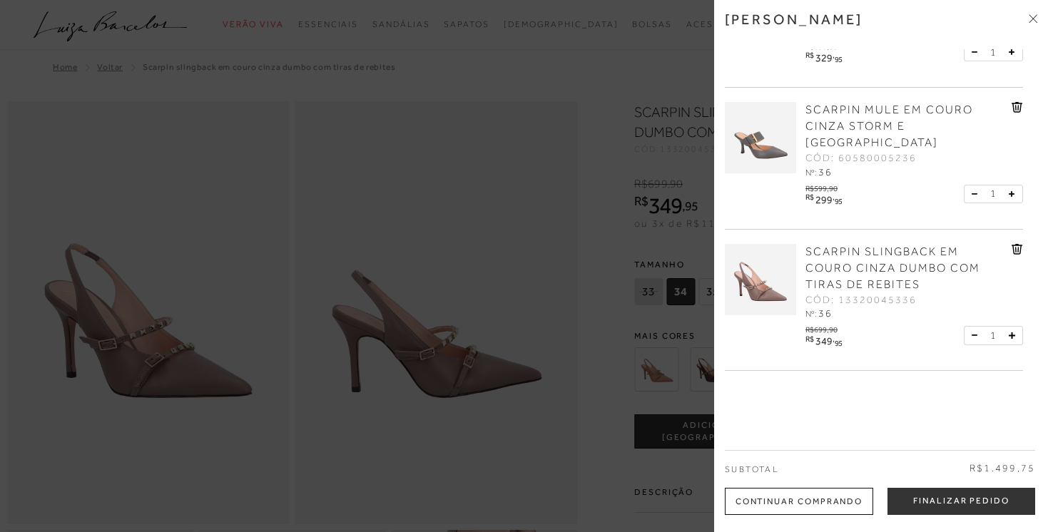
scroll to position [250, 0]
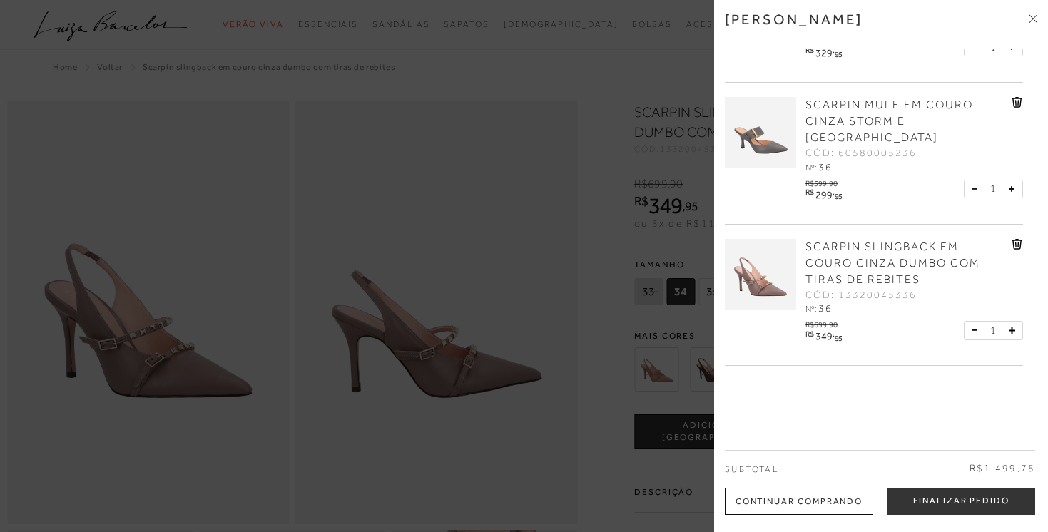
click at [850, 122] on span "SCARPIN MULE EM COURO CINZA STORM E SALTO ALTO" at bounding box center [890, 121] width 168 height 46
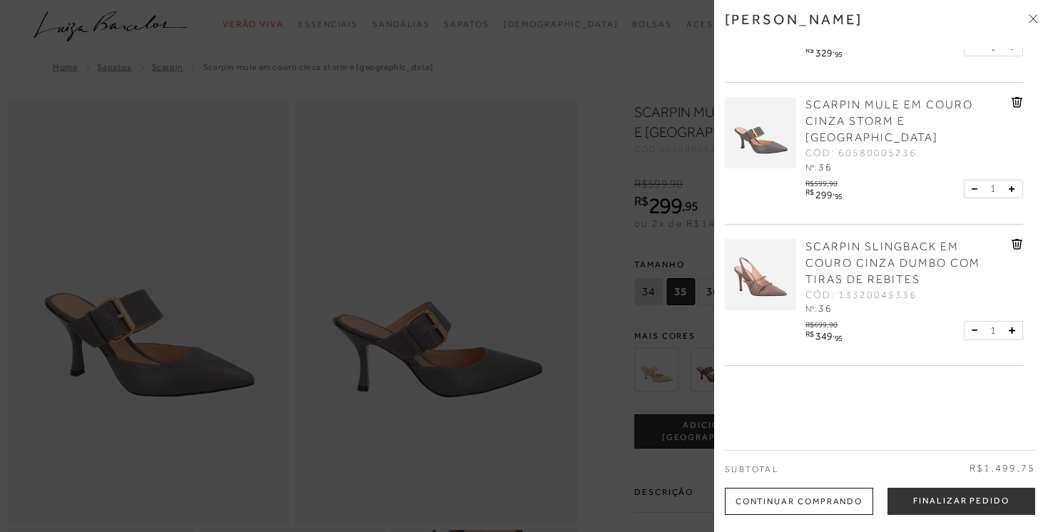
click at [612, 372] on div at bounding box center [524, 266] width 1048 height 532
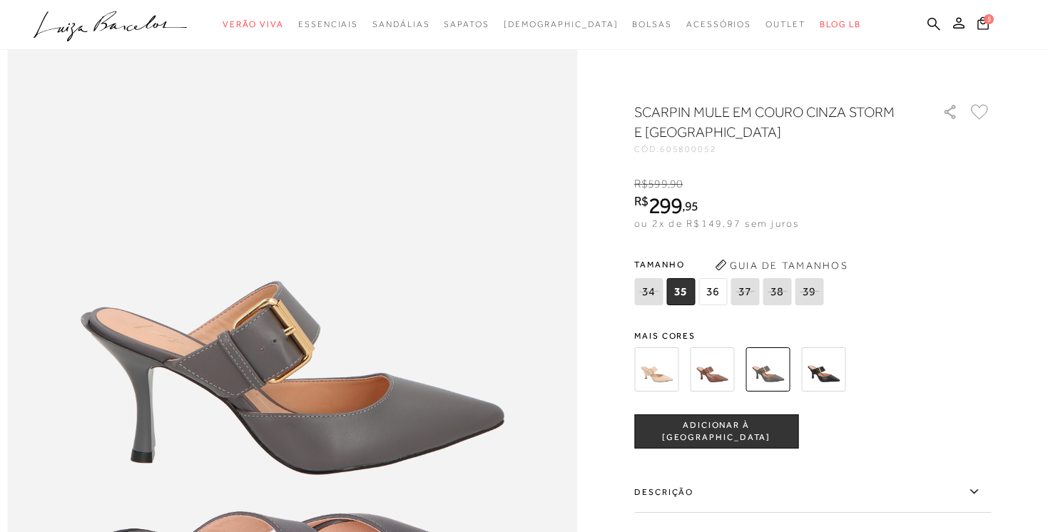
scroll to position [721, 0]
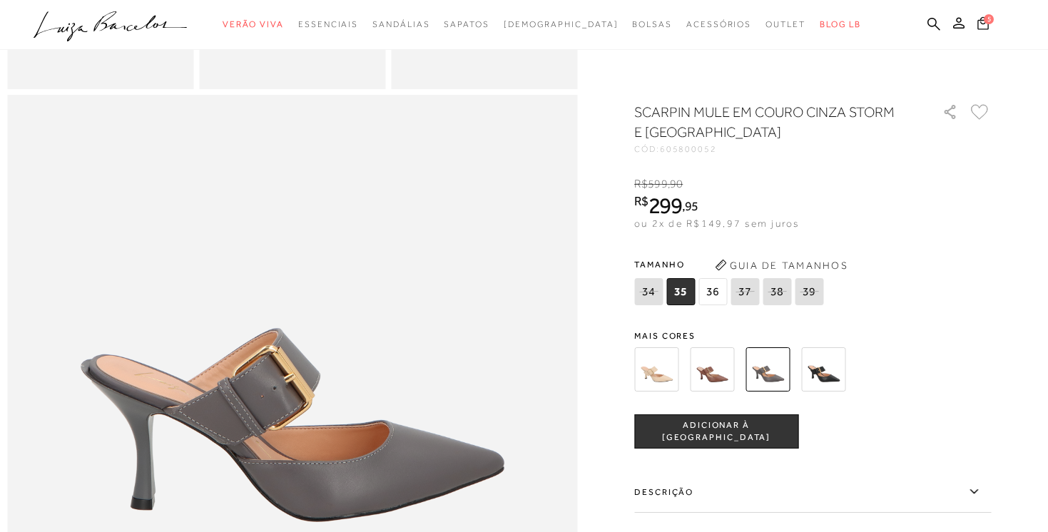
click at [983, 29] on icon at bounding box center [983, 22] width 11 height 13
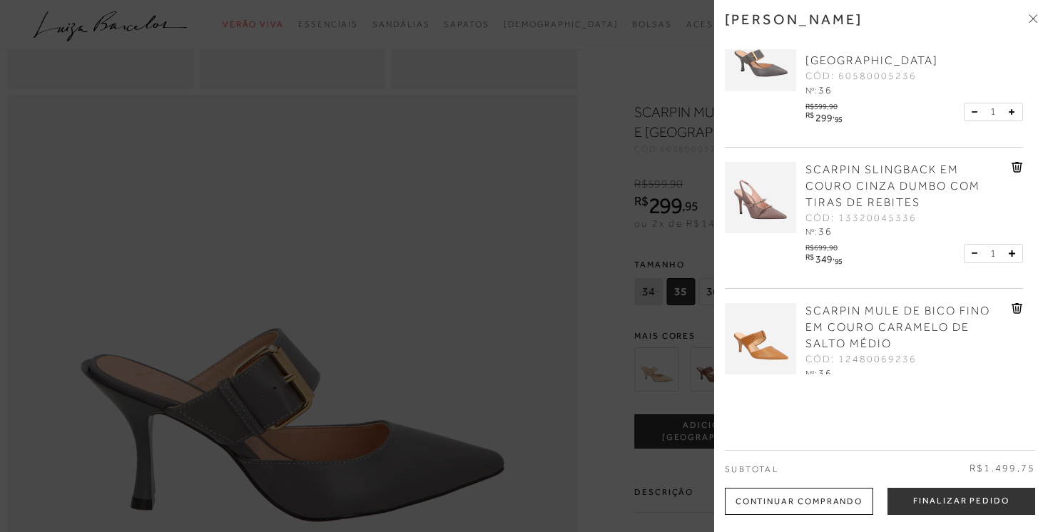
scroll to position [331, 0]
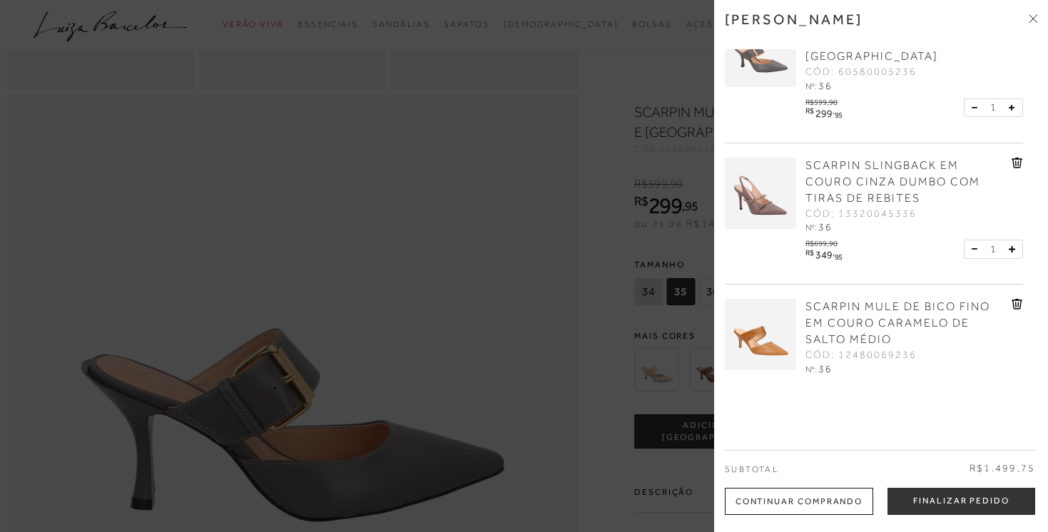
click at [1017, 158] on icon at bounding box center [1017, 163] width 11 height 11
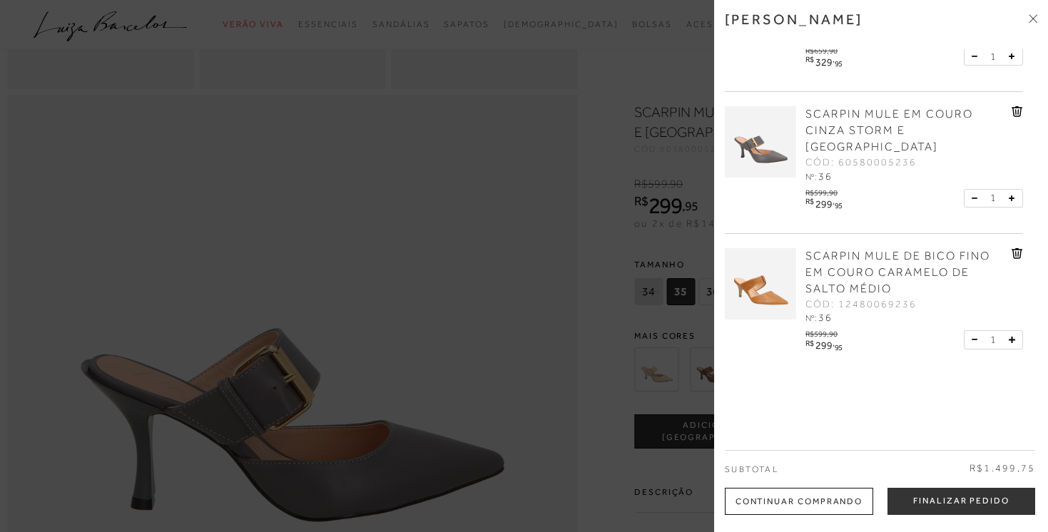
scroll to position [224, 0]
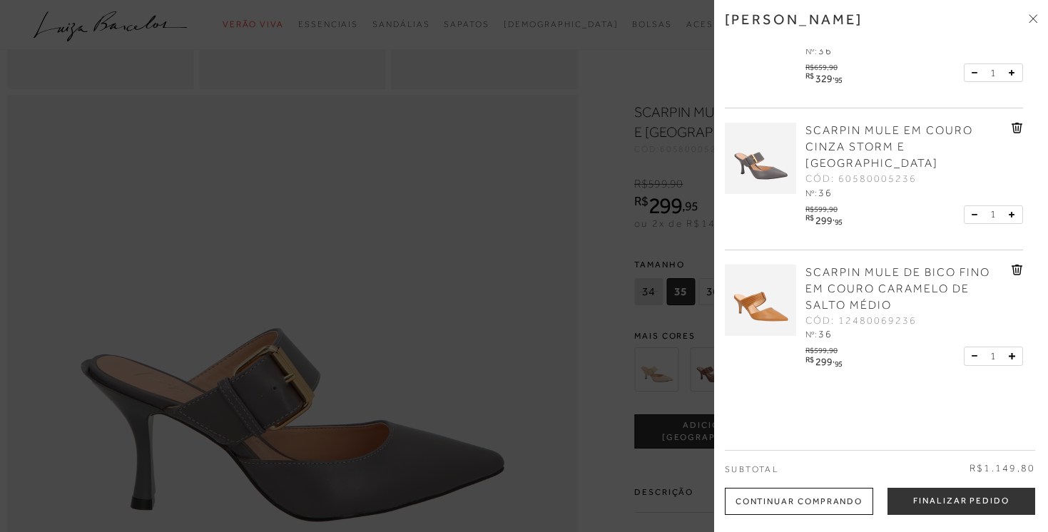
click at [845, 266] on span "SCARPIN MULE DE BICO FINO EM COURO CARAMELO DE SALTO MÉDIO" at bounding box center [898, 289] width 185 height 46
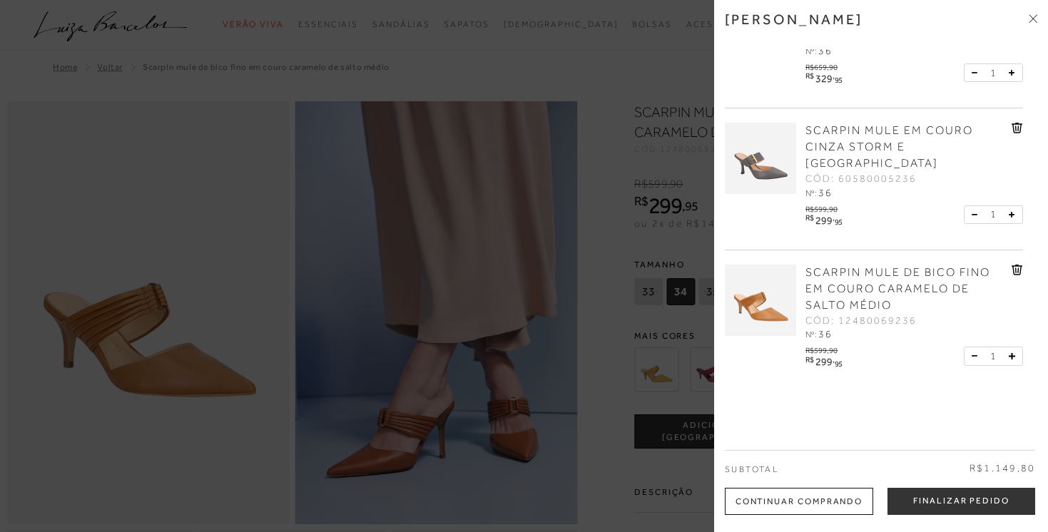
click at [601, 387] on div at bounding box center [524, 266] width 1048 height 532
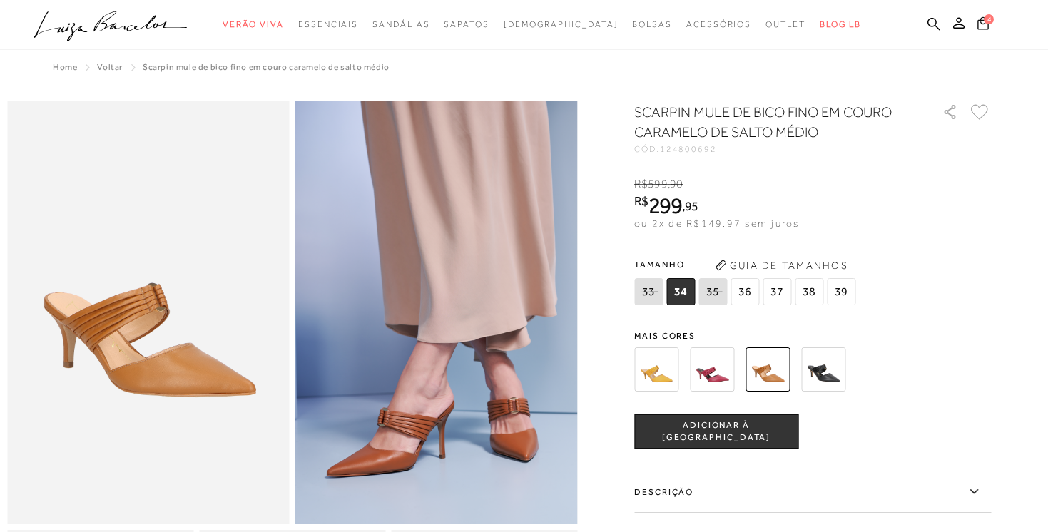
click at [980, 27] on icon at bounding box center [983, 23] width 11 height 14
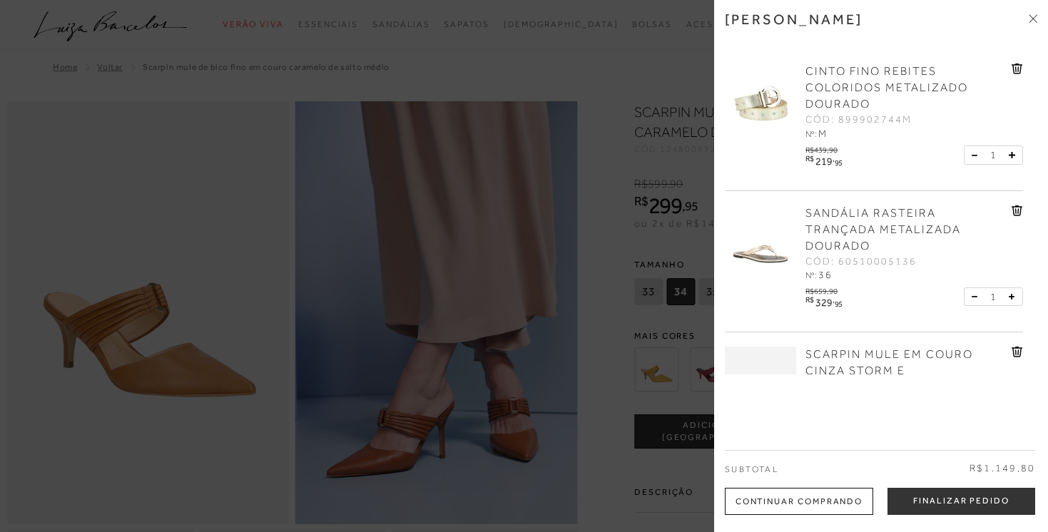
click at [601, 258] on div at bounding box center [524, 266] width 1048 height 532
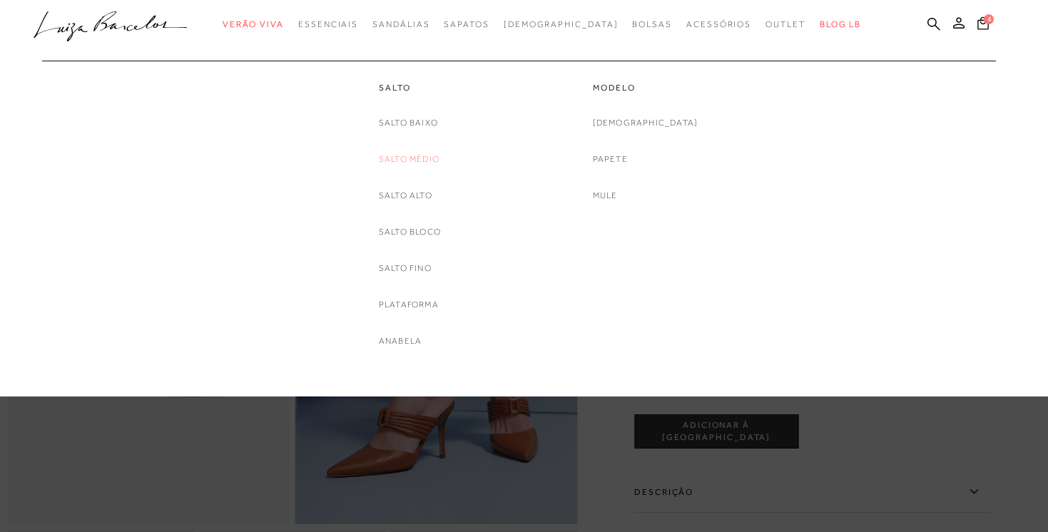
click at [401, 156] on link "Salto Médio" at bounding box center [409, 159] width 61 height 15
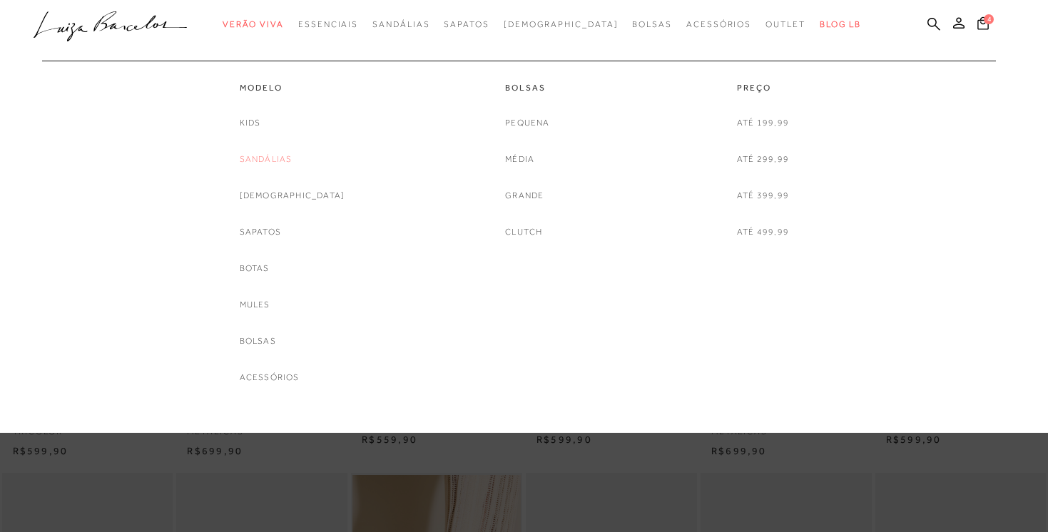
click at [293, 153] on link "Sandálias" at bounding box center [266, 159] width 53 height 15
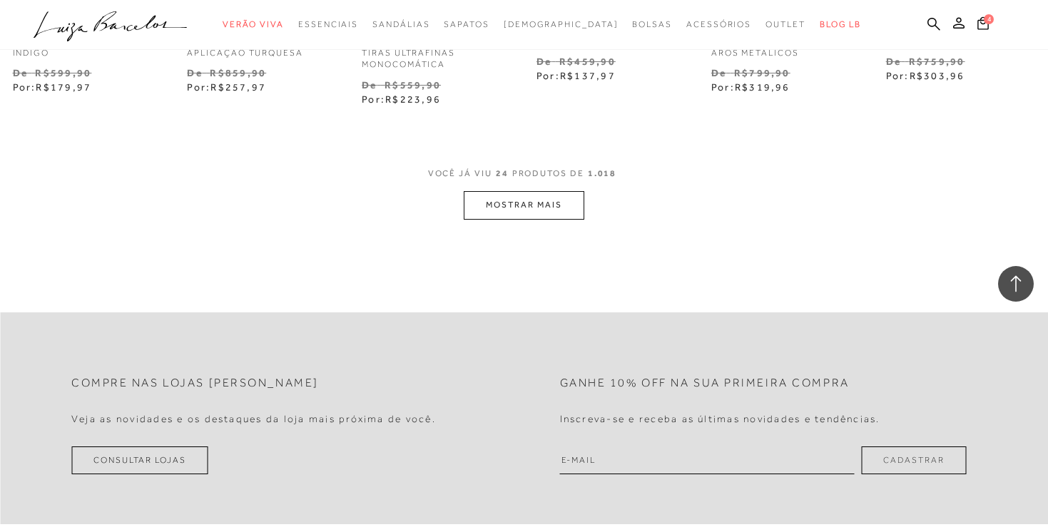
scroll to position [1522, 0]
click at [529, 205] on button "MOSTRAR MAIS" at bounding box center [524, 204] width 120 height 28
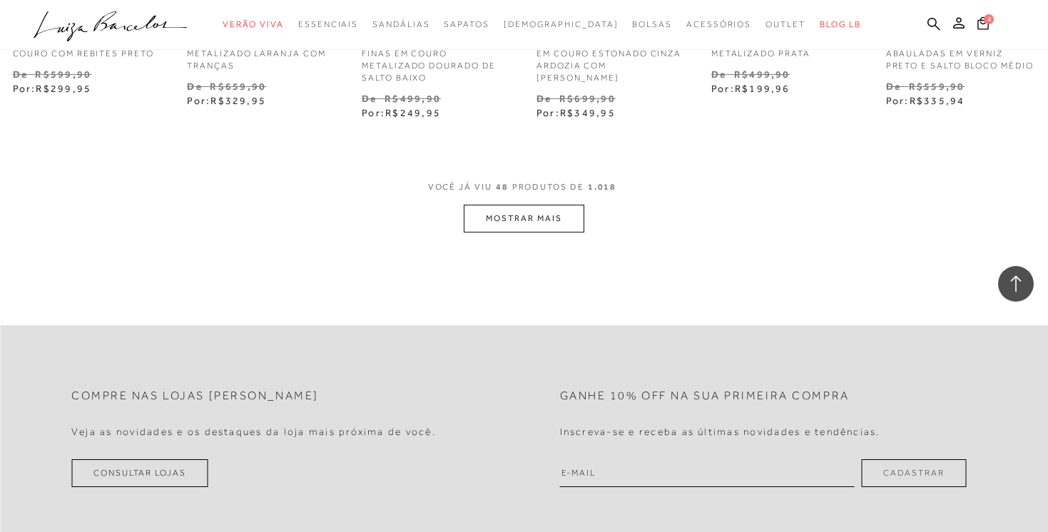
scroll to position [3039, 0]
click at [524, 212] on button "MOSTRAR MAIS" at bounding box center [524, 217] width 120 height 28
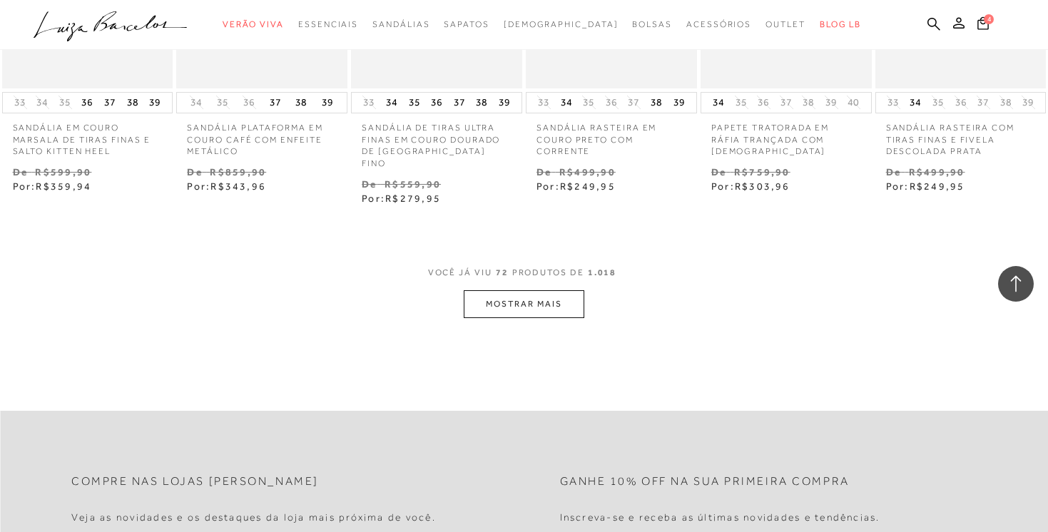
scroll to position [4496, 0]
click at [522, 288] on button "MOSTRAR MAIS" at bounding box center [524, 302] width 120 height 28
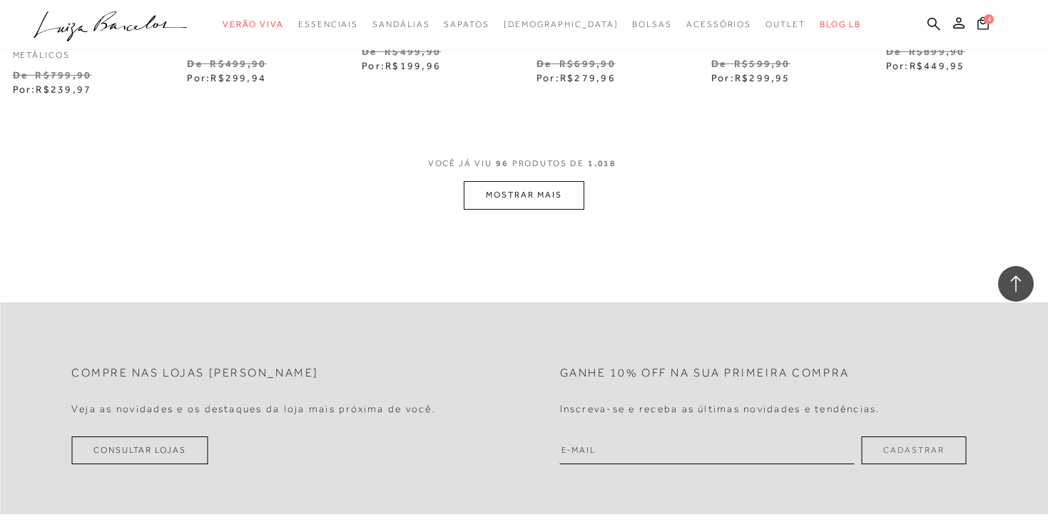
scroll to position [6020, 0]
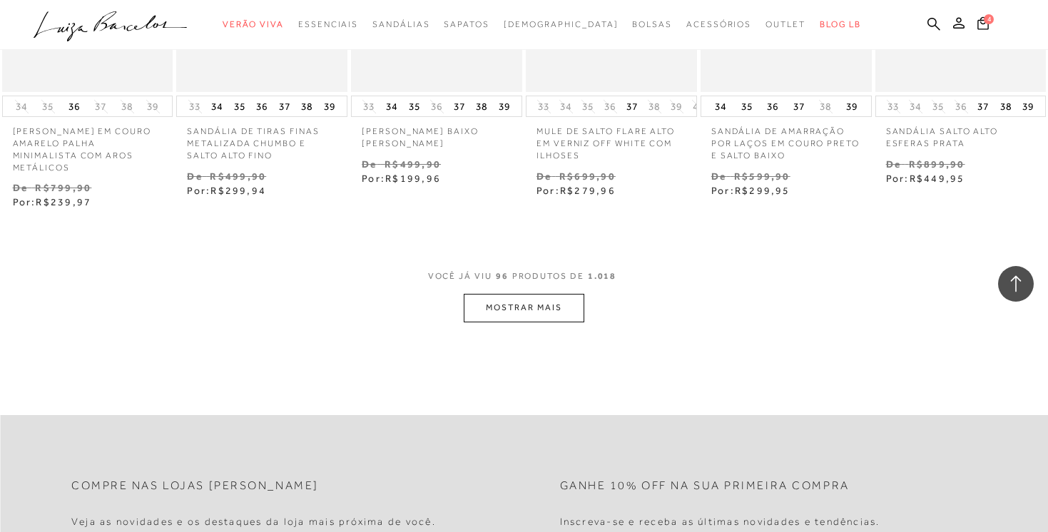
click at [522, 294] on button "MOSTRAR MAIS" at bounding box center [524, 308] width 120 height 28
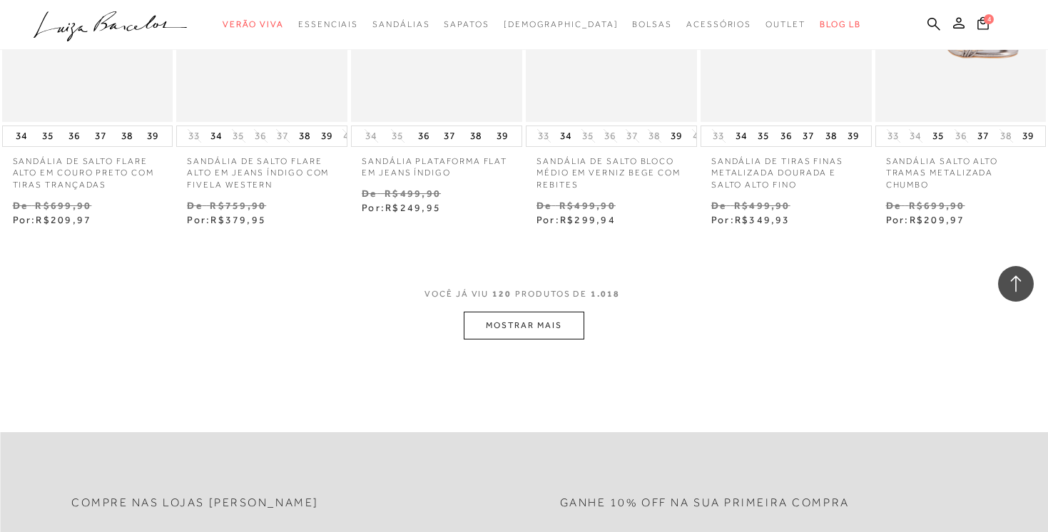
scroll to position [7523, 0]
click at [521, 309] on button "MOSTRAR MAIS" at bounding box center [524, 323] width 120 height 28
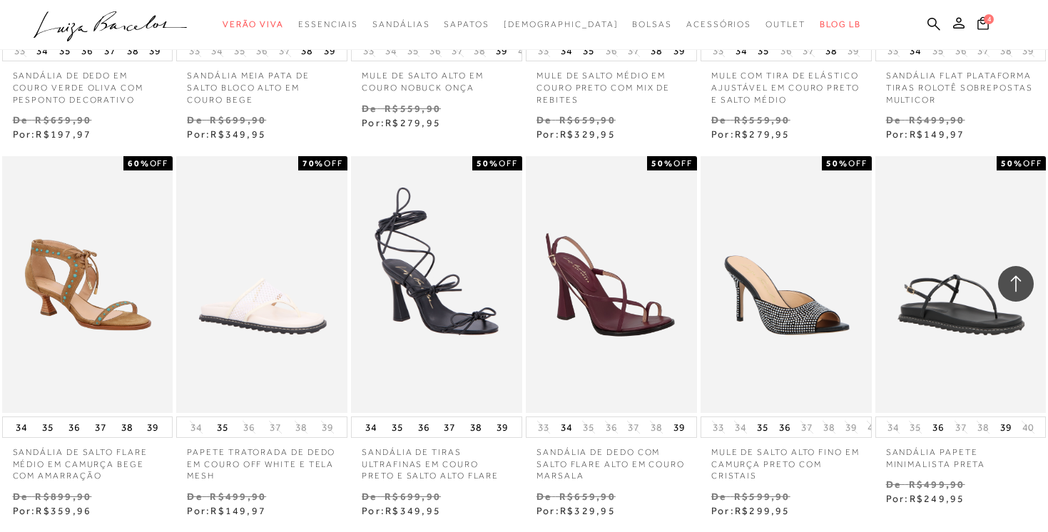
scroll to position [8444, 0]
